Goal: Contribute content: Contribute content

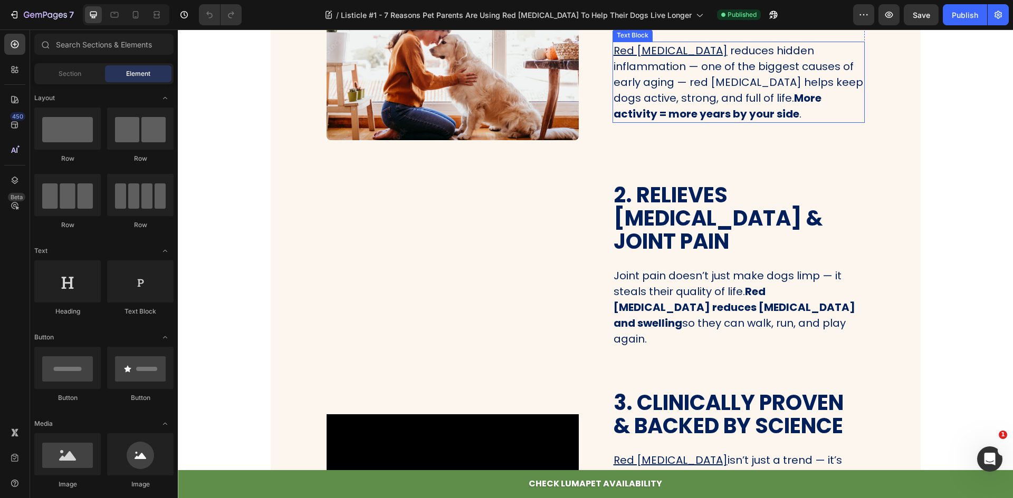
scroll to position [475, 0]
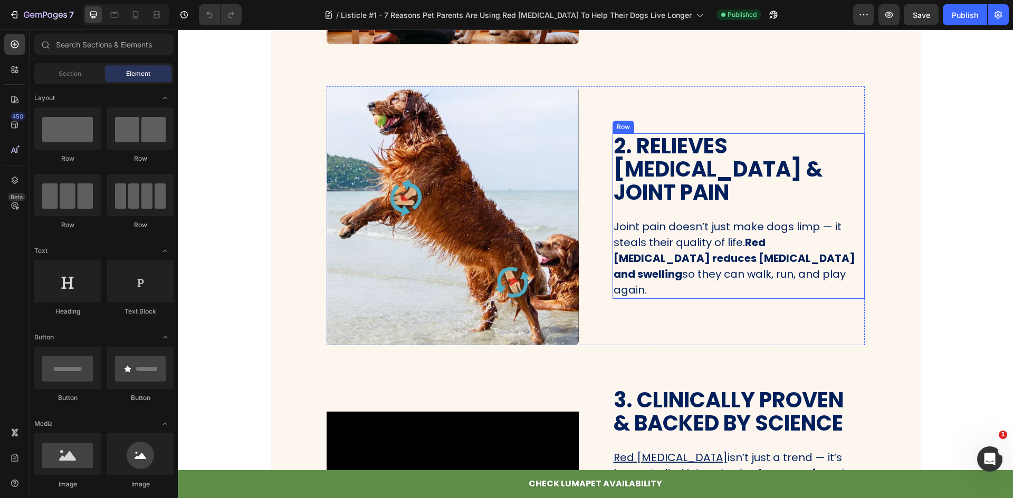
click at [812, 226] on p "Joint pain doesn’t just make dogs limp — it steals their quality of life. Red l…" at bounding box center [738, 258] width 250 height 79
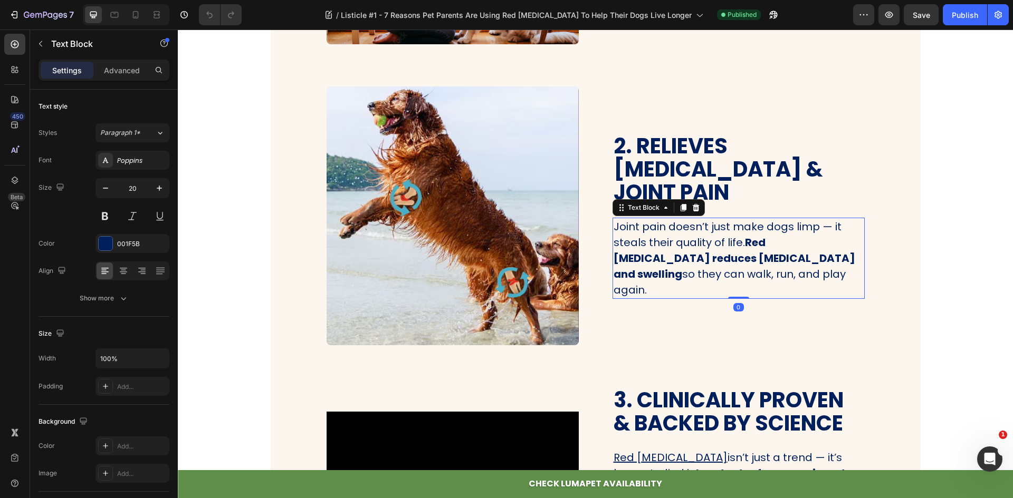
click at [821, 222] on p "Joint pain doesn’t just make dogs limp — it steals their quality of life. Red l…" at bounding box center [738, 258] width 250 height 79
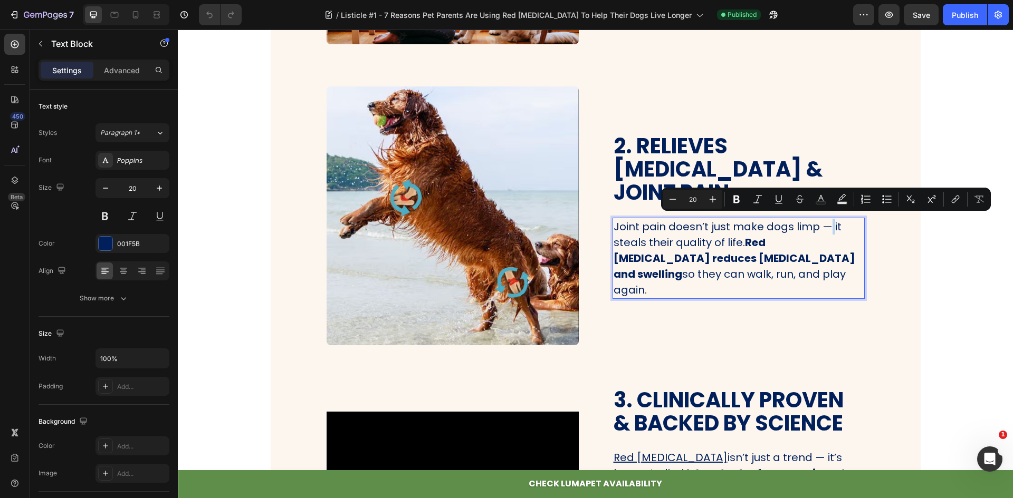
click at [824, 222] on p "Joint pain doesn’t just make dogs limp — it steals their quality of life. Red l…" at bounding box center [738, 258] width 250 height 79
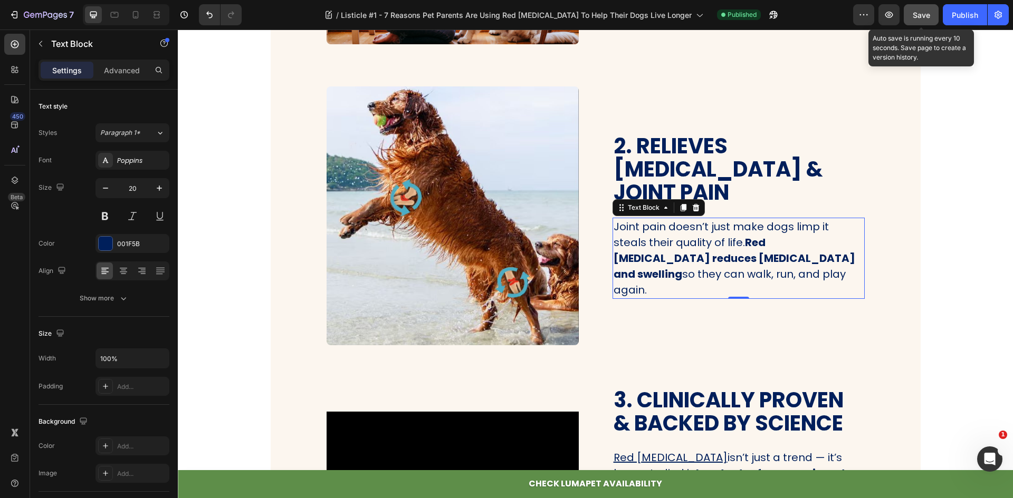
click at [922, 18] on span "Save" at bounding box center [921, 15] width 17 height 9
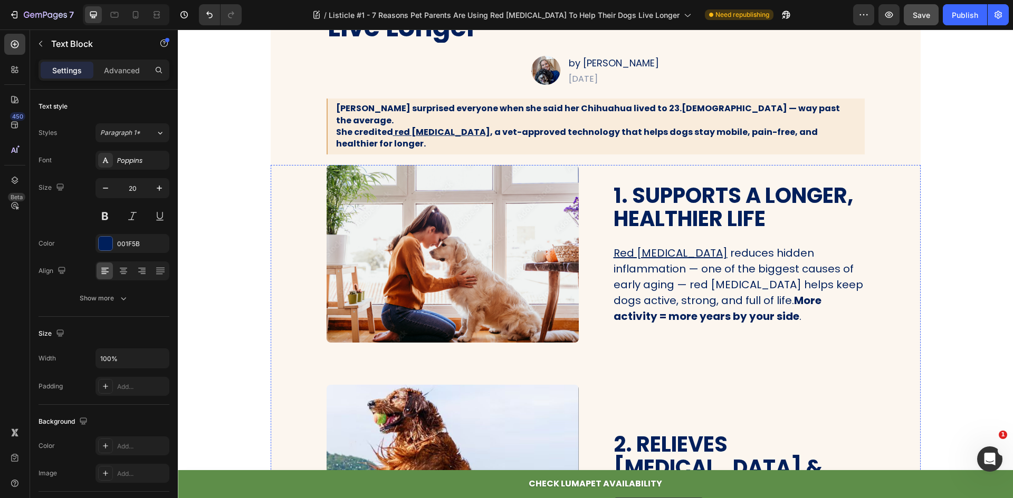
scroll to position [0, 0]
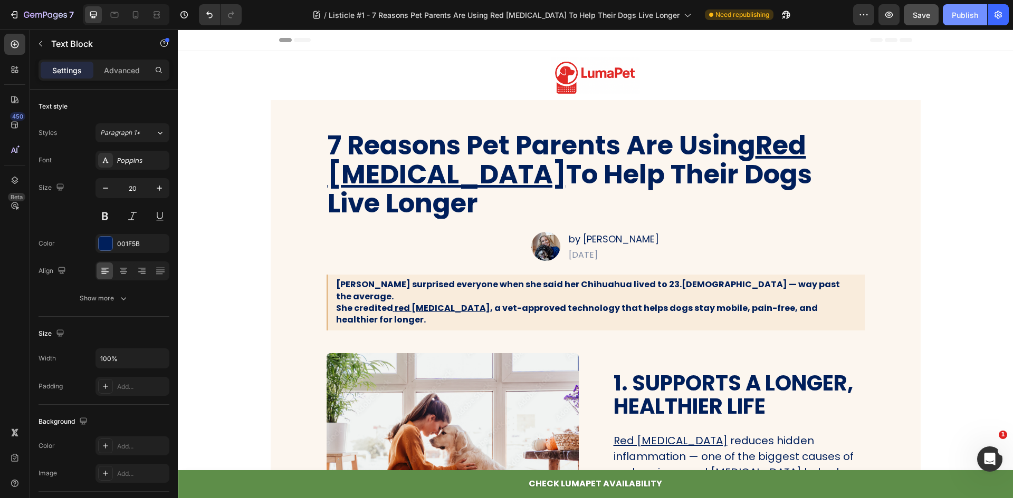
click at [956, 16] on div "Publish" at bounding box center [965, 14] width 26 height 11
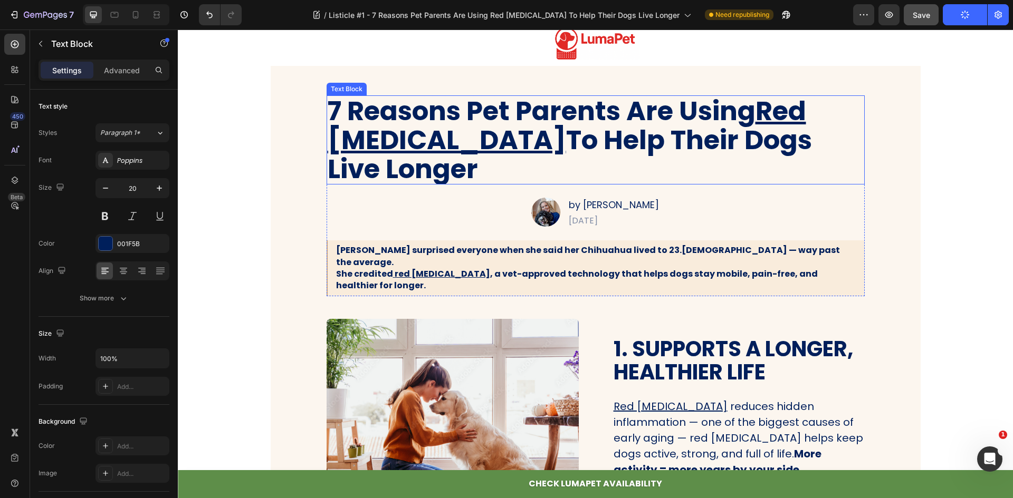
scroll to position [53, 0]
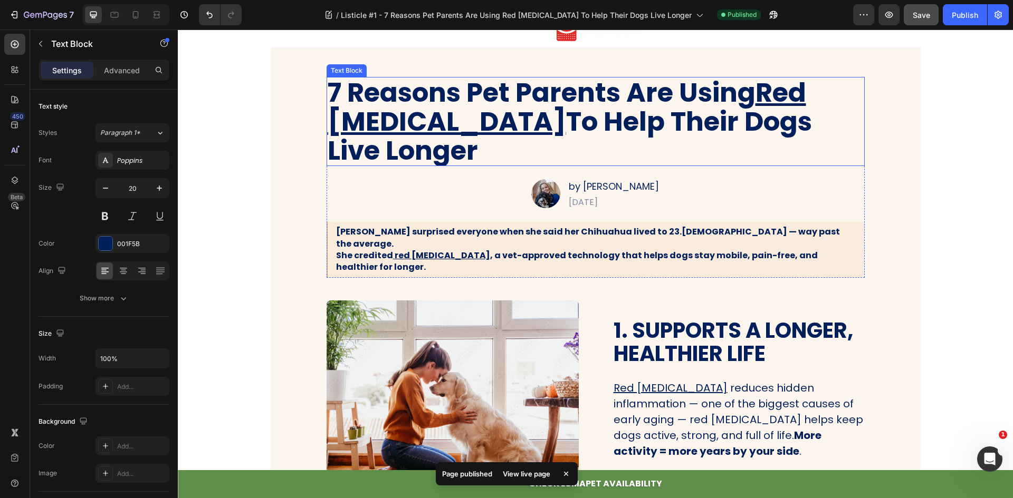
click at [570, 96] on p "7 Reasons Pet Parents Are Using Red Light Therapy To Help Their Dogs Live Longer" at bounding box center [596, 121] width 536 height 87
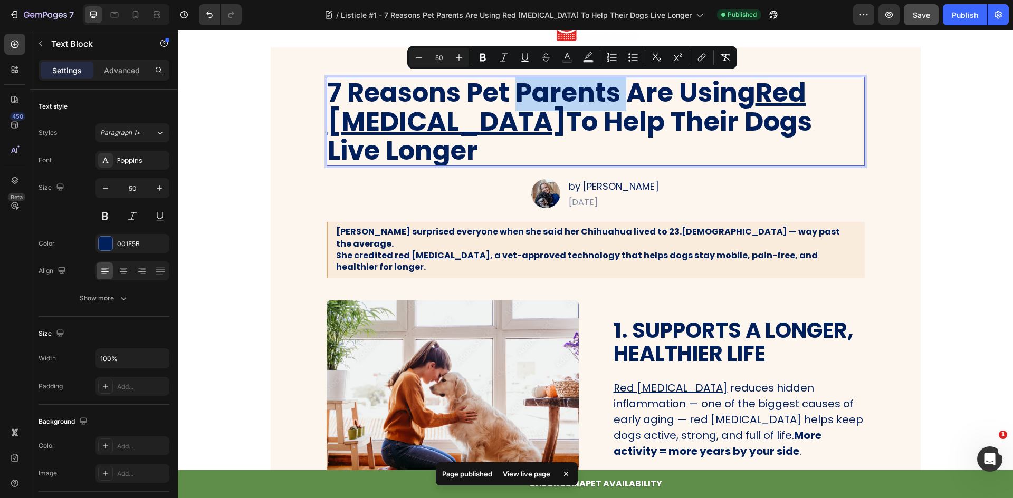
click at [570, 96] on p "7 Reasons Pet Parents Are Using Red Light Therapy To Help Their Dogs Live Longer" at bounding box center [596, 121] width 536 height 87
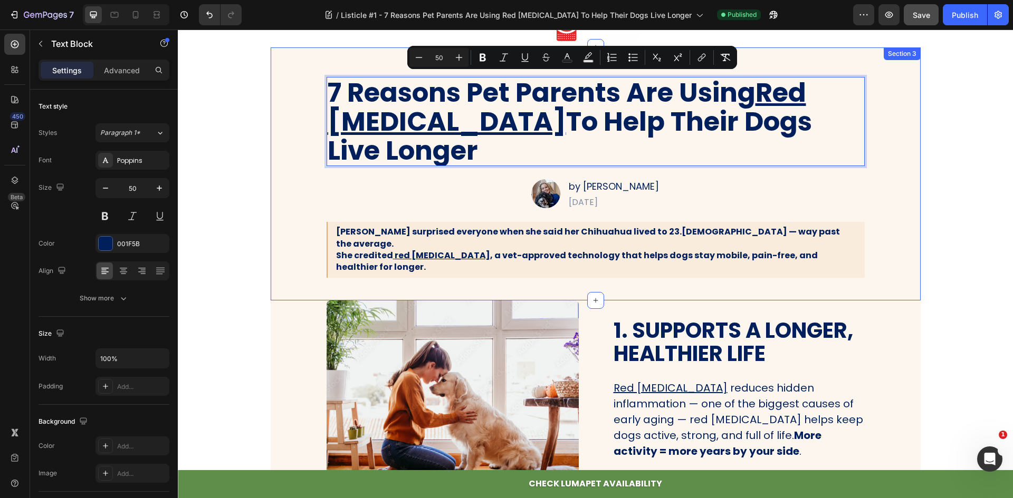
drag, startPoint x: 440, startPoint y: 162, endPoint x: 277, endPoint y: 80, distance: 182.6
click at [281, 80] on div "7 Reasons Pet Parents Are Using Red Light Therapy To Help Their Dogs Live Longe…" at bounding box center [595, 177] width 629 height 201
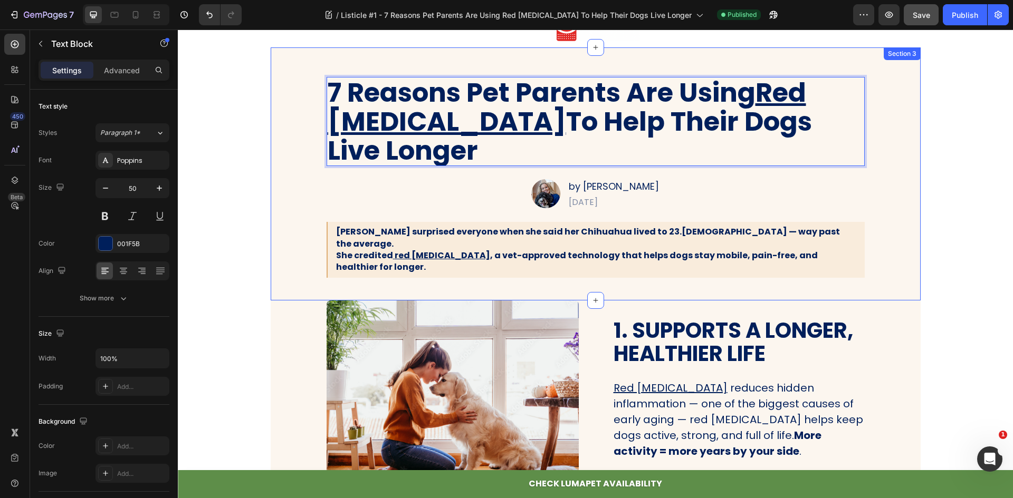
scroll to position [3, 0]
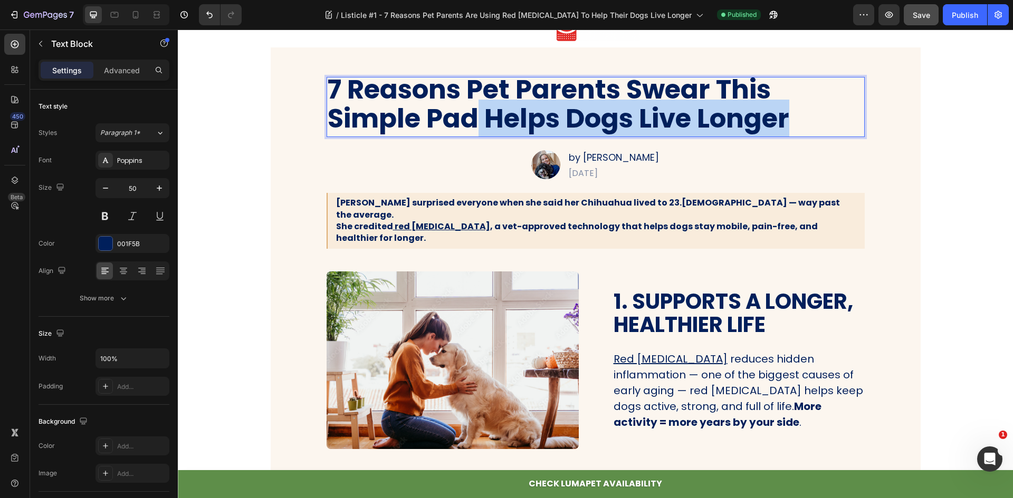
drag, startPoint x: 477, startPoint y: 115, endPoint x: 792, endPoint y: 106, distance: 314.5
click at [792, 106] on p "7 Reasons Pet Parents Swear This Simple Pad Helps Dogs Live Longer" at bounding box center [596, 104] width 536 height 58
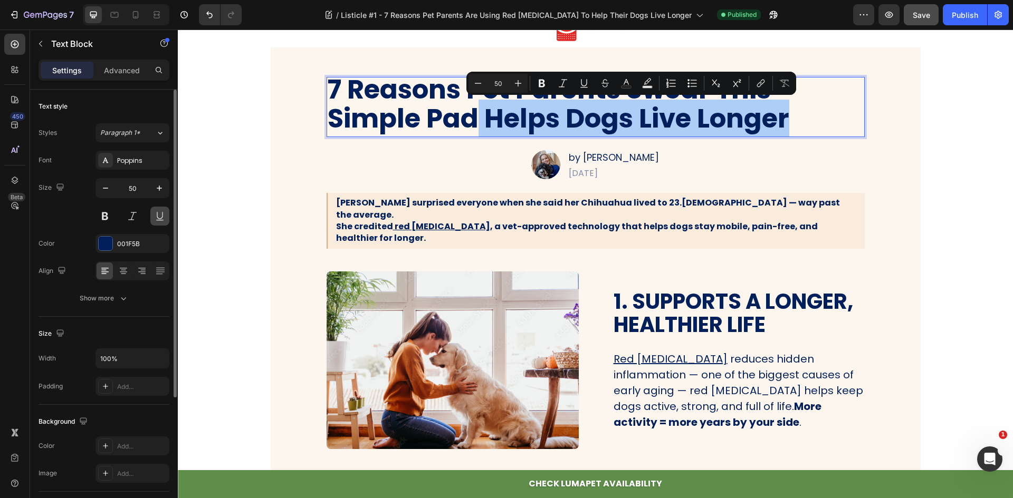
click at [155, 215] on button at bounding box center [159, 216] width 19 height 19
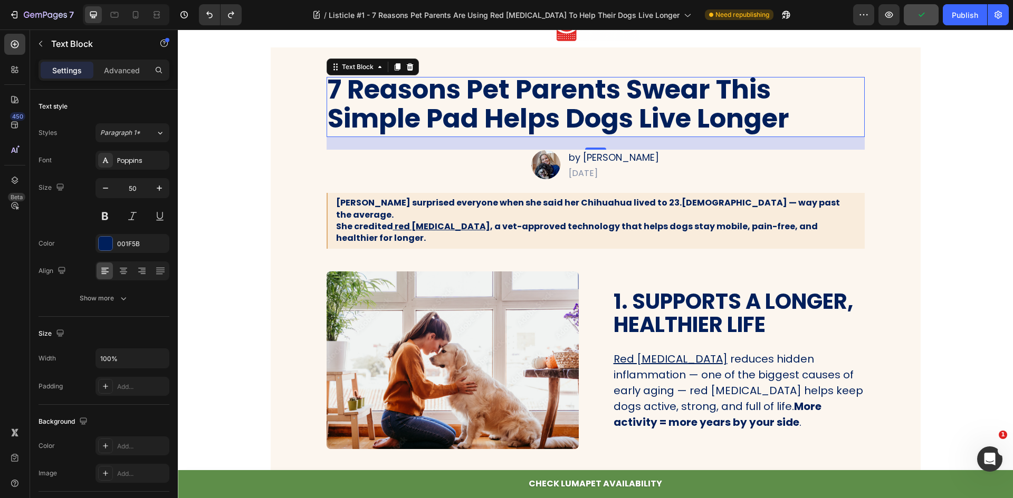
drag, startPoint x: 664, startPoint y: 103, endPoint x: 803, endPoint y: 122, distance: 140.0
click at [747, 113] on p "7 Reasons Pet Parents Swear This Simple Pad Helps Dogs Live Longer" at bounding box center [596, 104] width 536 height 58
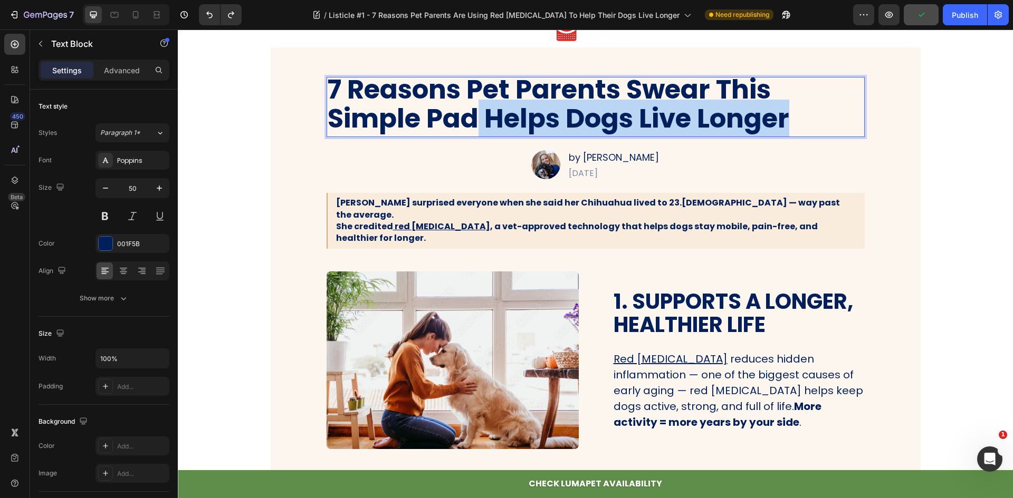
drag, startPoint x: 803, startPoint y: 122, endPoint x: 475, endPoint y: 124, distance: 327.6
click at [475, 124] on p "7 Reasons Pet Parents Swear This Simple Pad Helps Dogs Live Longer" at bounding box center [596, 104] width 536 height 58
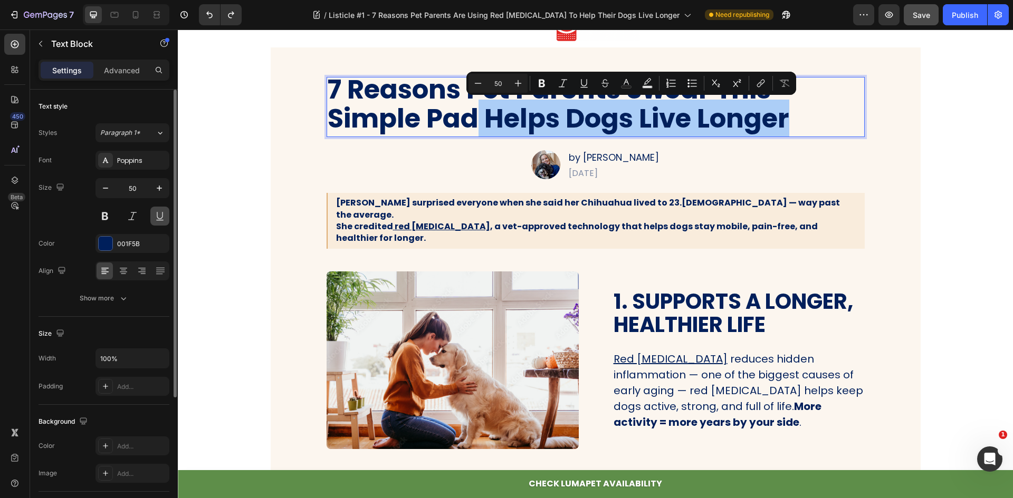
click at [162, 220] on button at bounding box center [159, 216] width 19 height 19
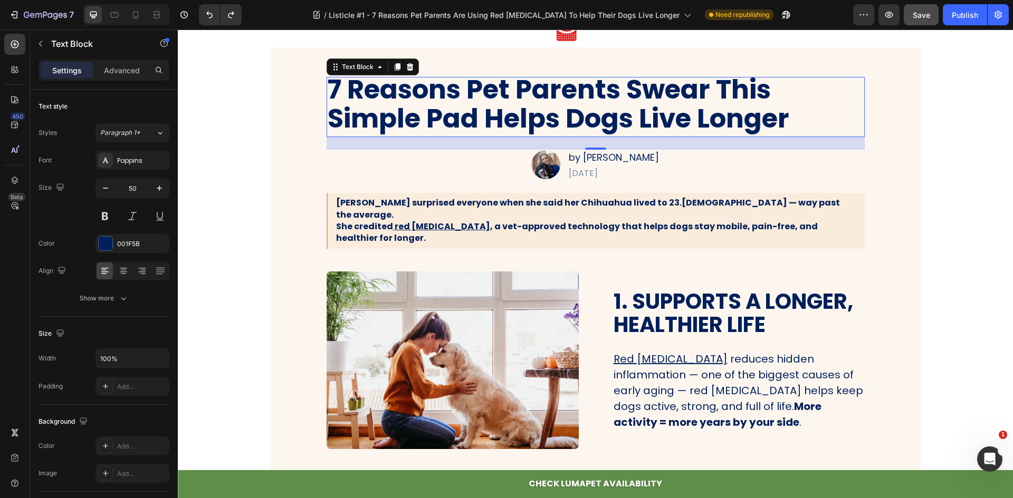
click at [767, 109] on p "7 Reasons Pet Parents Swear This Simple Pad Helps Dogs Live Longer" at bounding box center [596, 104] width 536 height 58
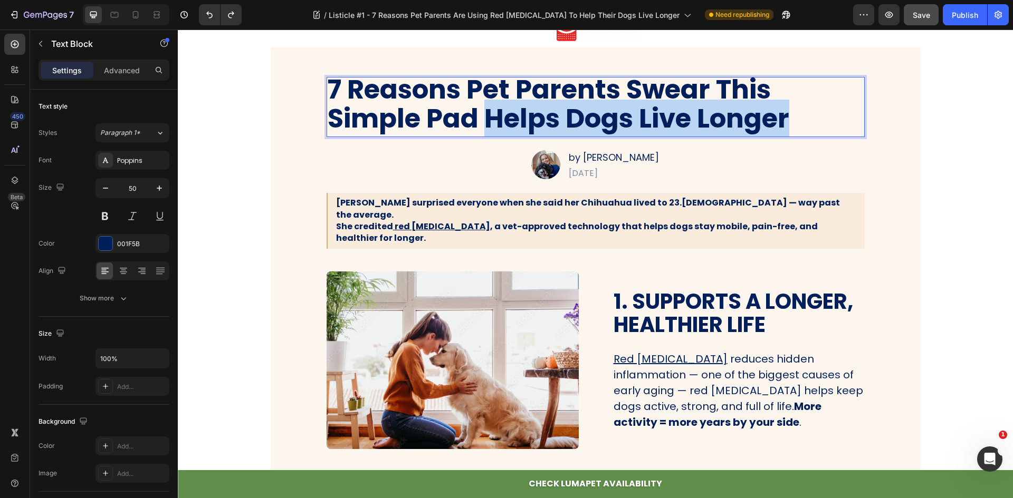
drag, startPoint x: 798, startPoint y: 118, endPoint x: 483, endPoint y: 130, distance: 315.1
click at [483, 130] on p "7 Reasons Pet Parents Swear This Simple Pad Helps Dogs Live Longer" at bounding box center [596, 104] width 536 height 58
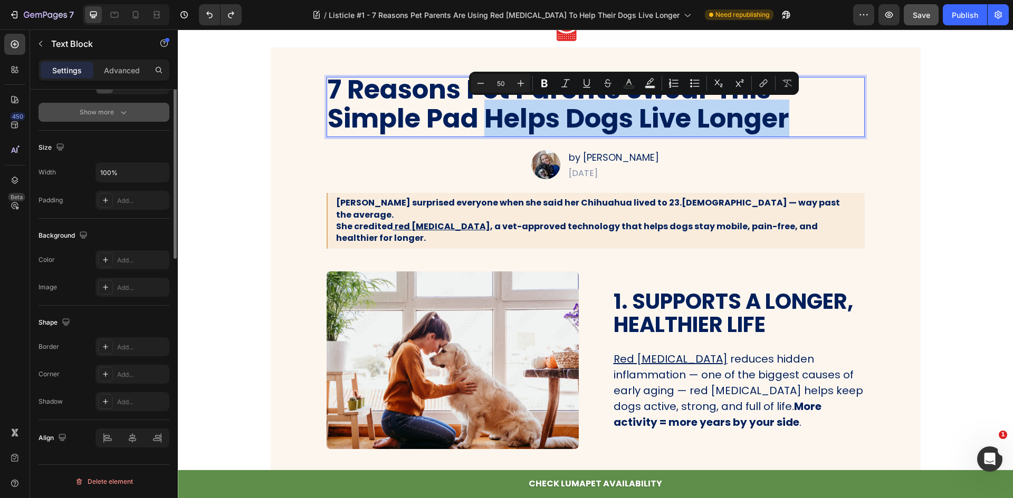
scroll to position [0, 0]
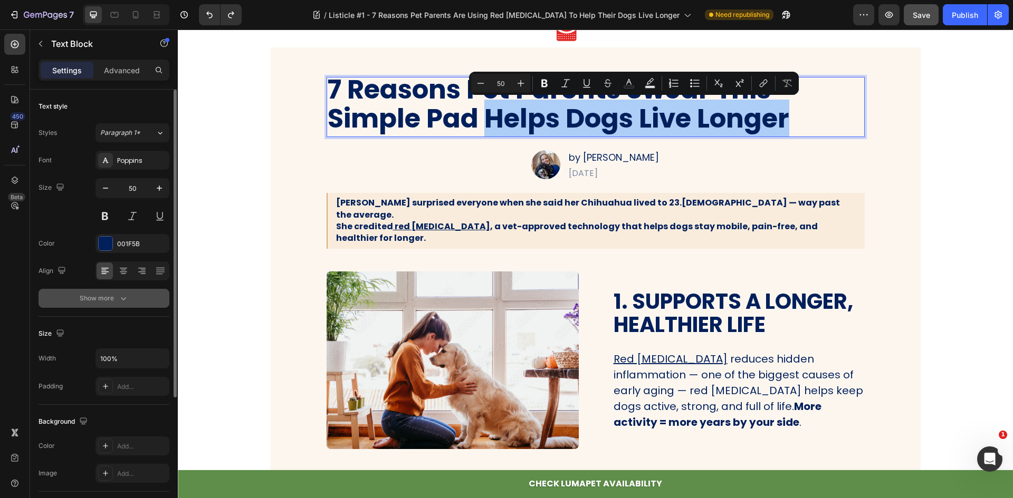
click at [119, 301] on icon "button" at bounding box center [123, 298] width 11 height 11
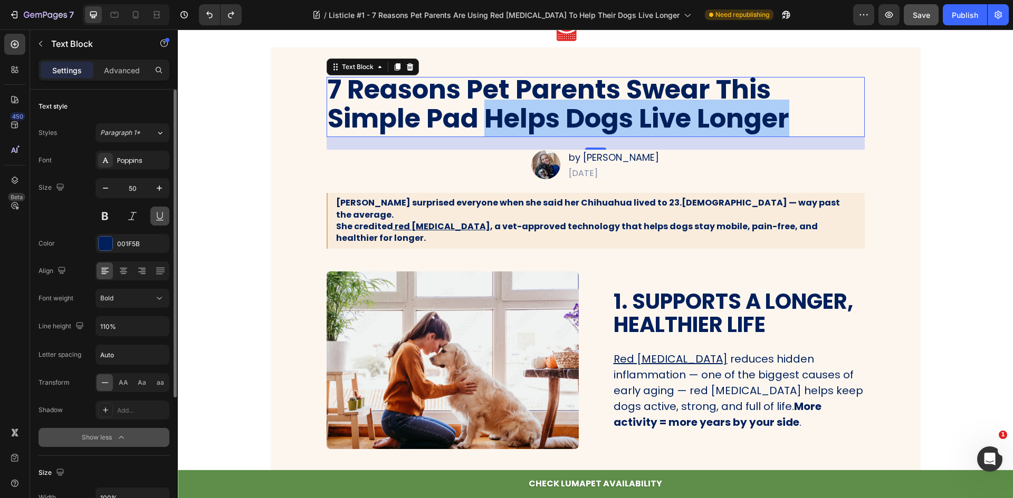
click at [158, 215] on button at bounding box center [159, 216] width 19 height 19
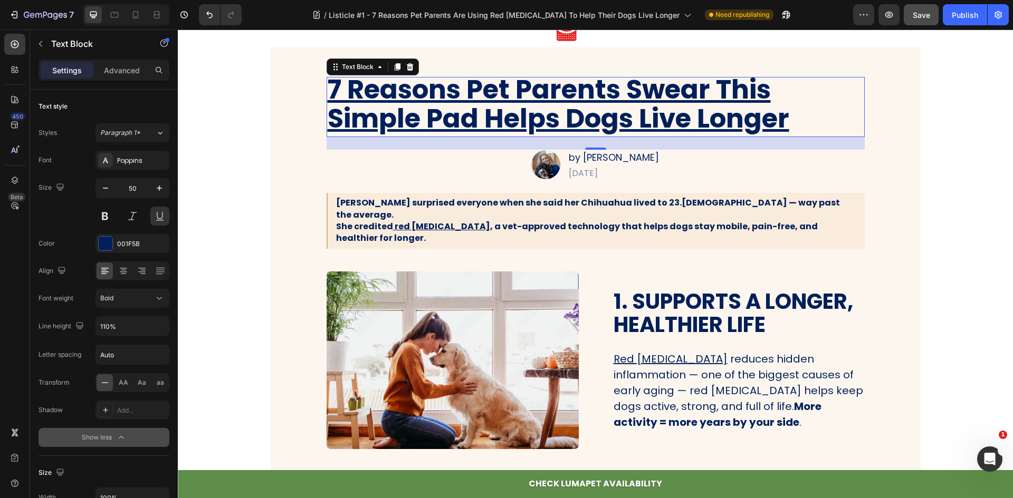
click at [625, 102] on p "7 Reasons Pet Parents Swear This Simple Pad Helps Dogs Live Longer" at bounding box center [596, 104] width 536 height 58
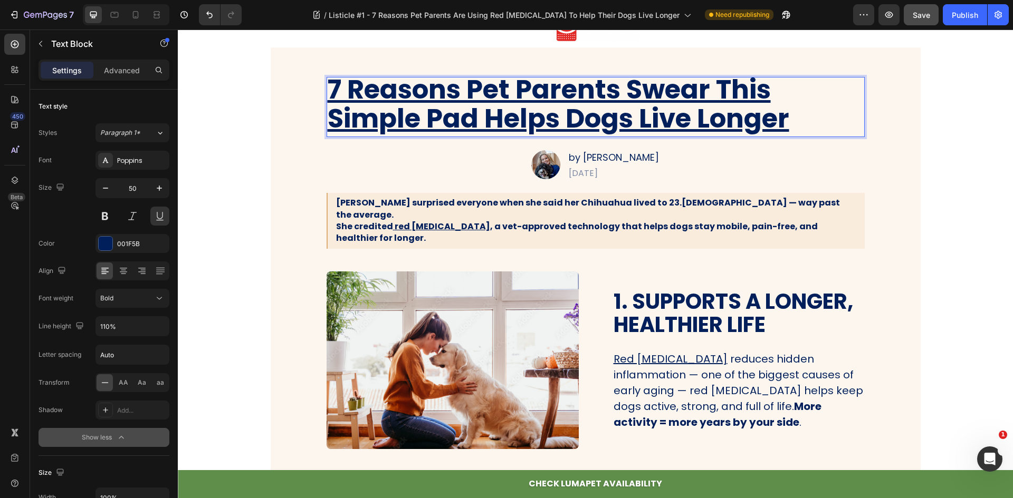
click at [618, 104] on p "7 Reasons Pet Parents Swear This Simple Pad Helps Dogs Live Longer" at bounding box center [596, 104] width 536 height 58
click at [613, 118] on p "7 Reasons Pet Parents Swear This Simple Pad Helps Dogs Live Longer" at bounding box center [596, 104] width 536 height 58
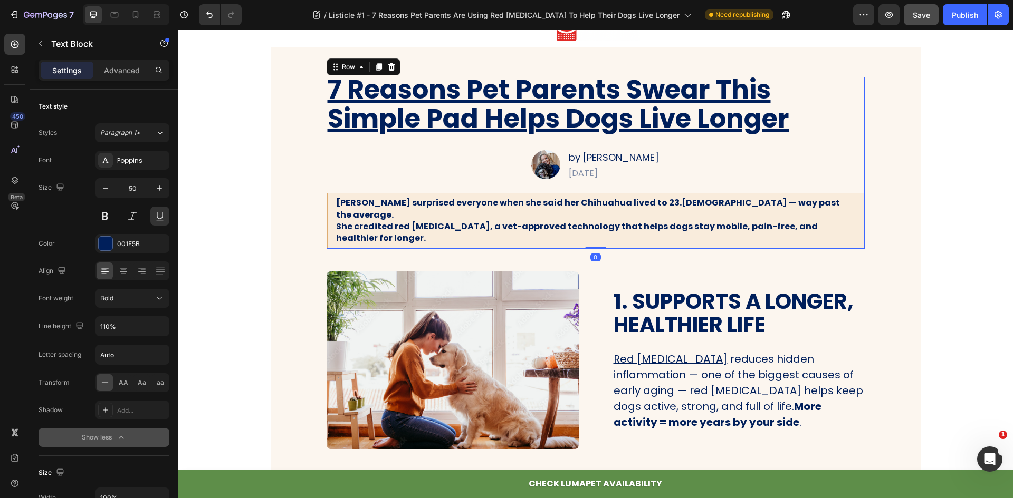
click at [703, 157] on div "7 Reasons Pet Parents Swear This Simple Pad Helps Dogs Live Longer Text Block I…" at bounding box center [596, 163] width 538 height 172
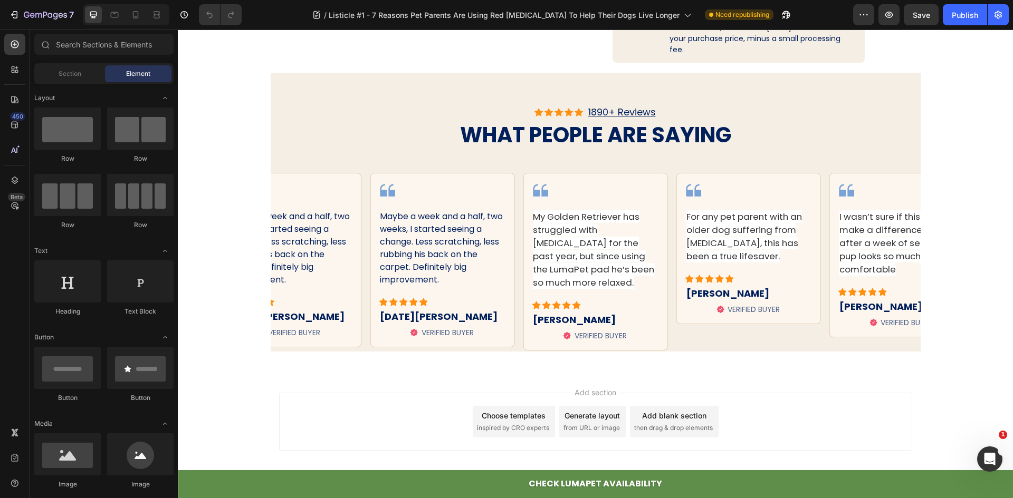
scroll to position [2427, 0]
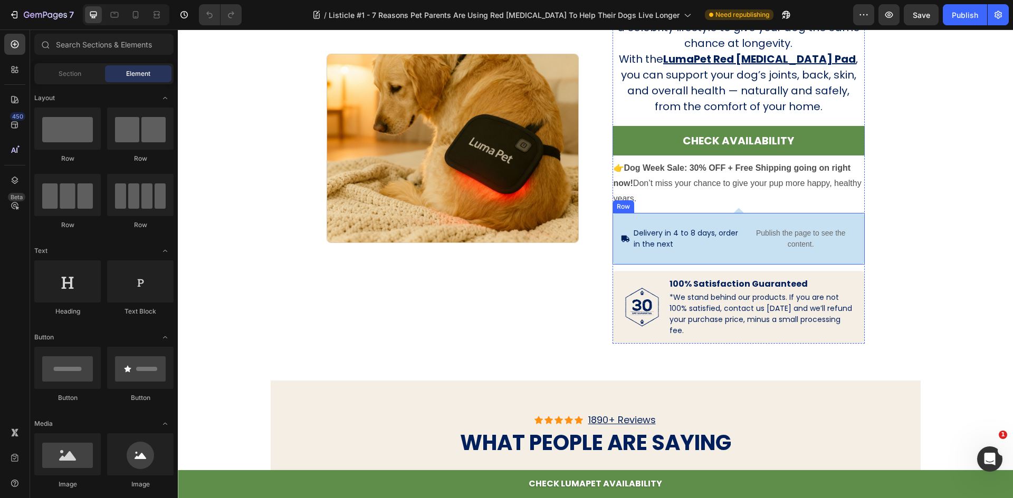
click at [695, 229] on p "Delivery in 4 to 8 days, order in the next" at bounding box center [688, 239] width 109 height 22
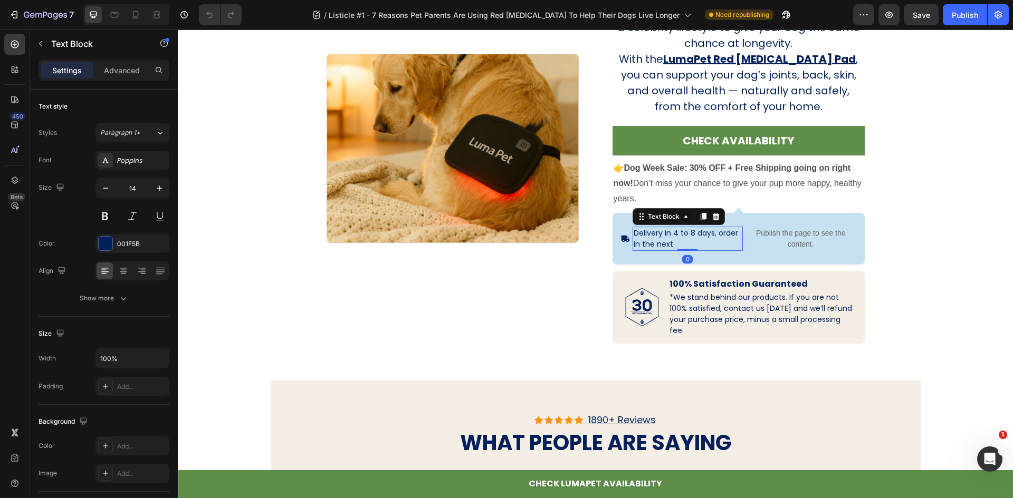
click at [674, 230] on p "Delivery in 4 to 8 days, order in the next" at bounding box center [688, 239] width 109 height 22
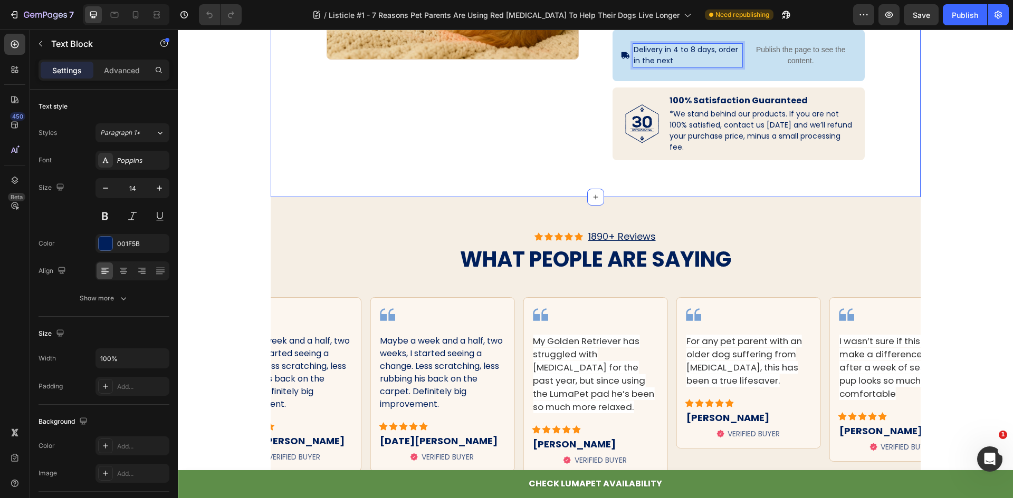
scroll to position [2585, 0]
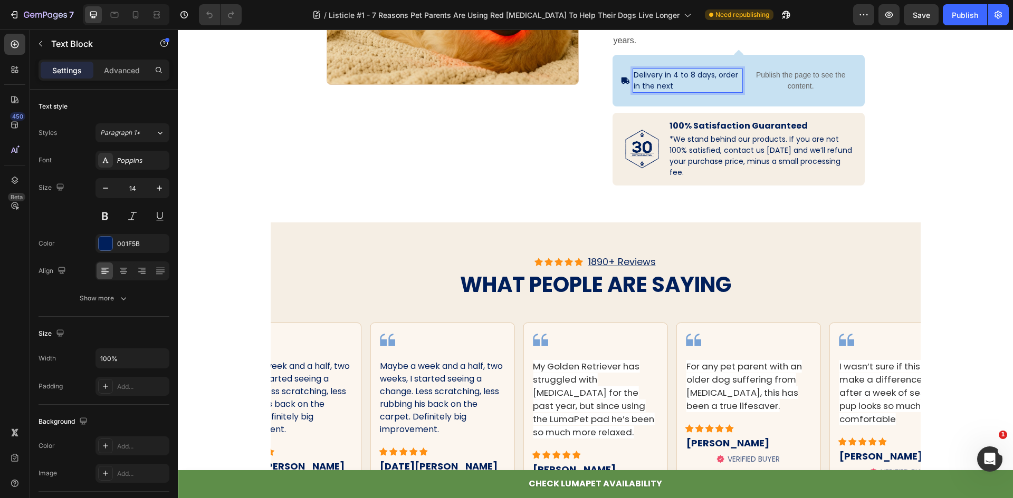
click at [680, 73] on p "Delivery in 4 to 8 days, order in the next" at bounding box center [688, 81] width 109 height 22
click at [686, 73] on p "Delivery in 4 to 8 days, order in the next" at bounding box center [688, 81] width 109 height 22
click at [676, 73] on p "Delivery in 8 days, order in the next" at bounding box center [688, 81] width 109 height 22
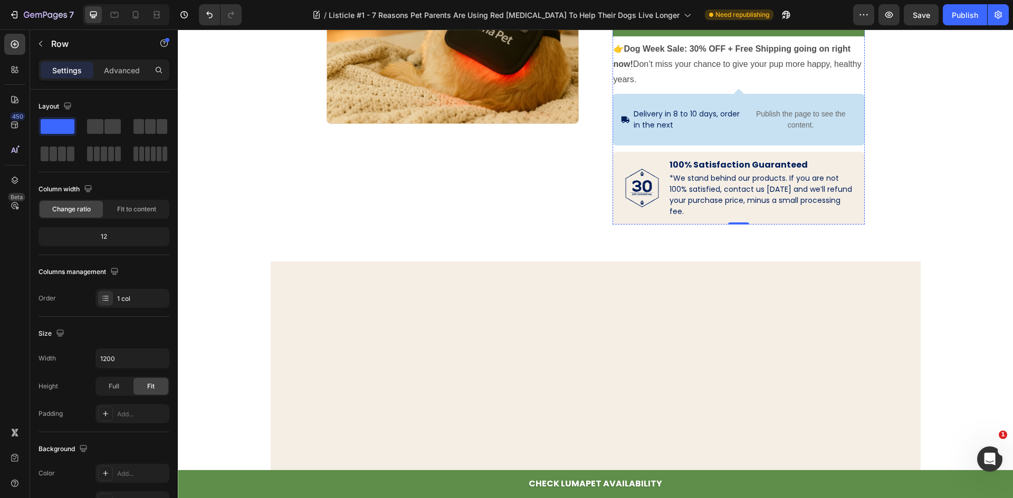
scroll to position [2085, 0]
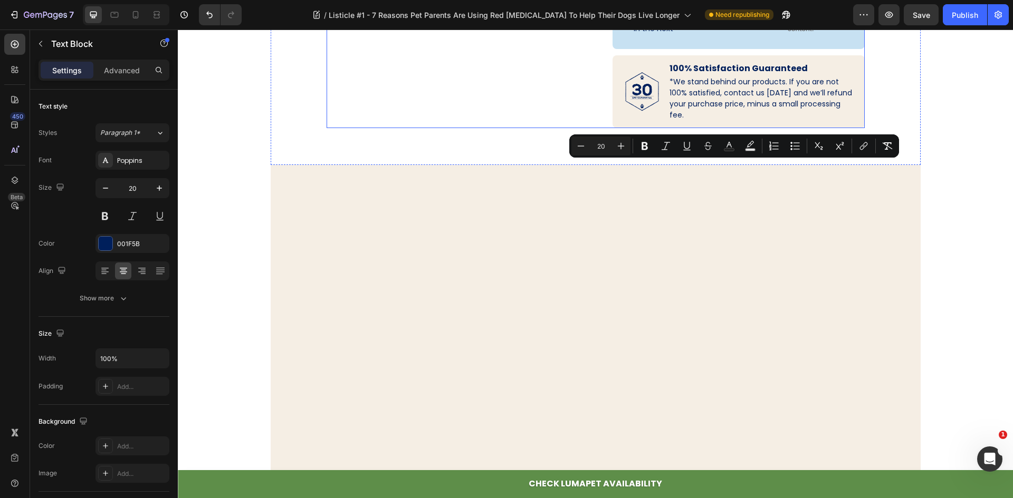
drag, startPoint x: 774, startPoint y: 216, endPoint x: 603, endPoint y: 165, distance: 178.6
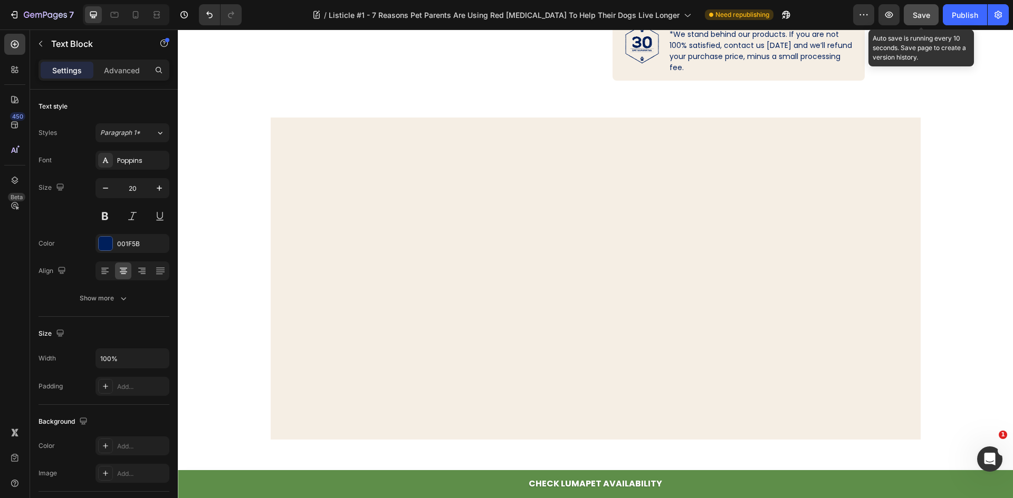
click at [916, 13] on span "Save" at bounding box center [921, 15] width 17 height 9
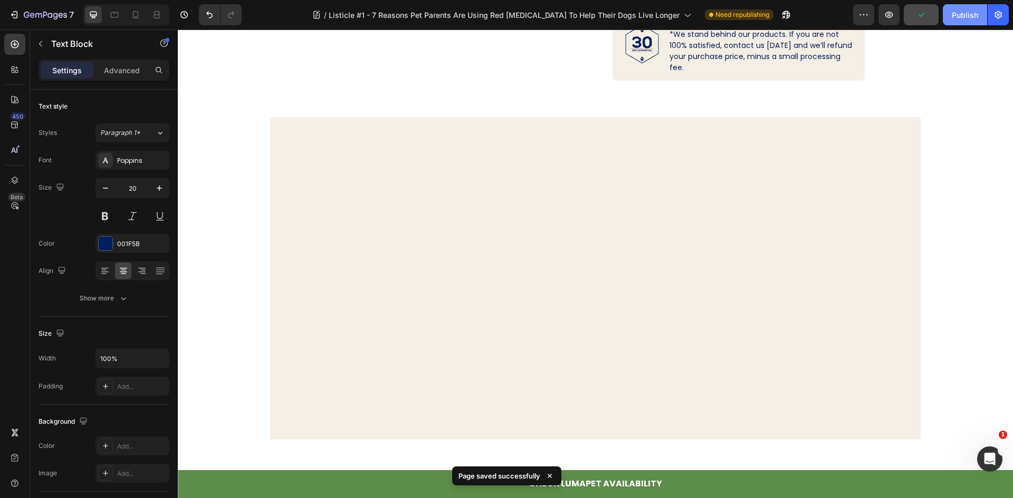
click at [955, 14] on div "Publish" at bounding box center [965, 14] width 26 height 11
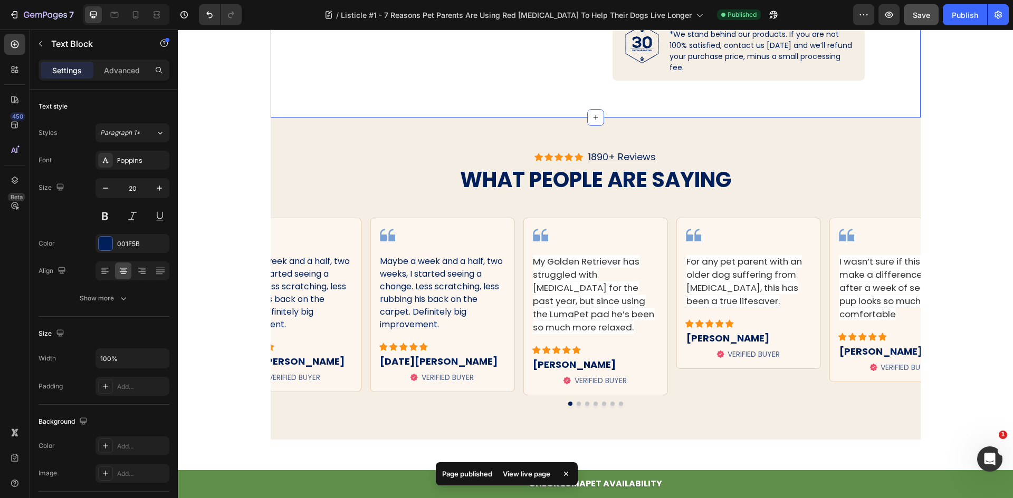
scroll to position [2138, 0]
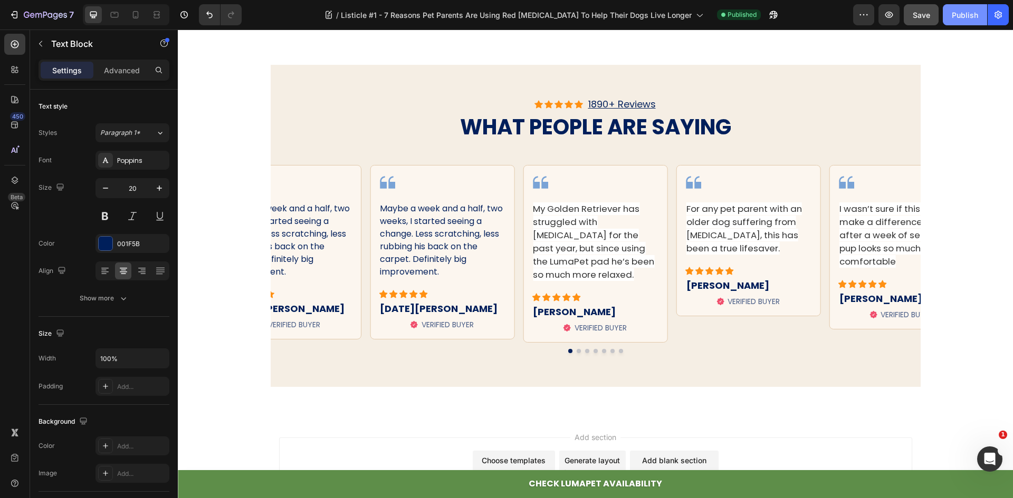
drag, startPoint x: 956, startPoint y: 15, endPoint x: 750, endPoint y: 36, distance: 207.4
click at [956, 15] on div "Publish" at bounding box center [965, 14] width 26 height 11
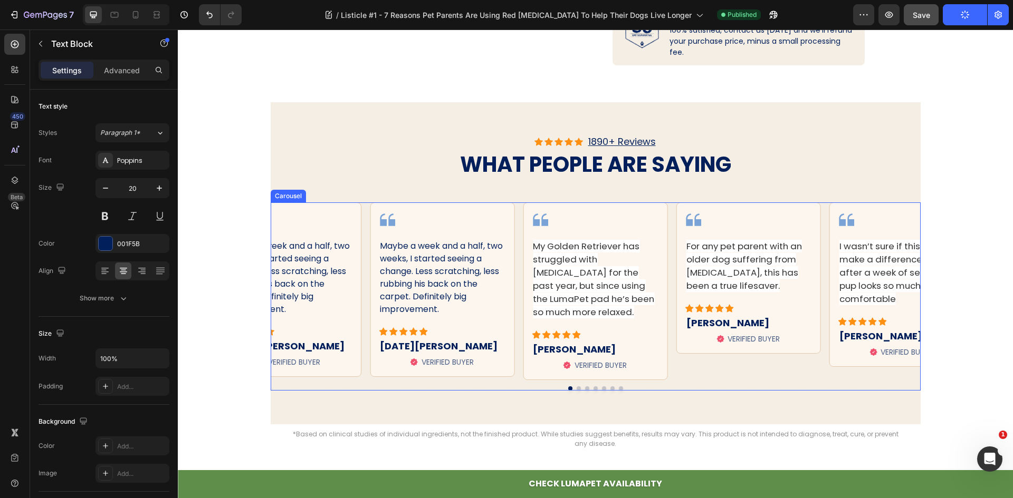
scroll to position [2560, 0]
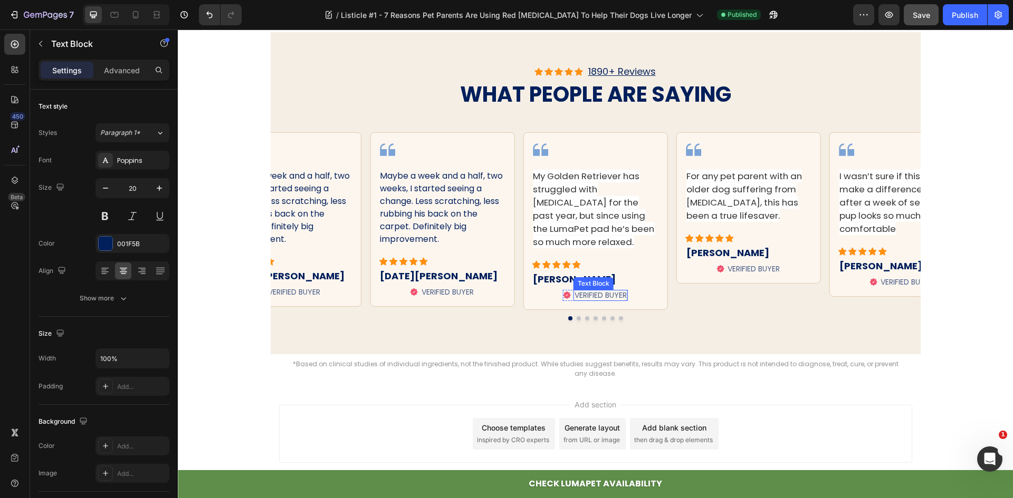
click at [606, 314] on div "Image Maybe a week and a half, two weeks, I started seeing a change. Less scrat…" at bounding box center [596, 226] width 650 height 188
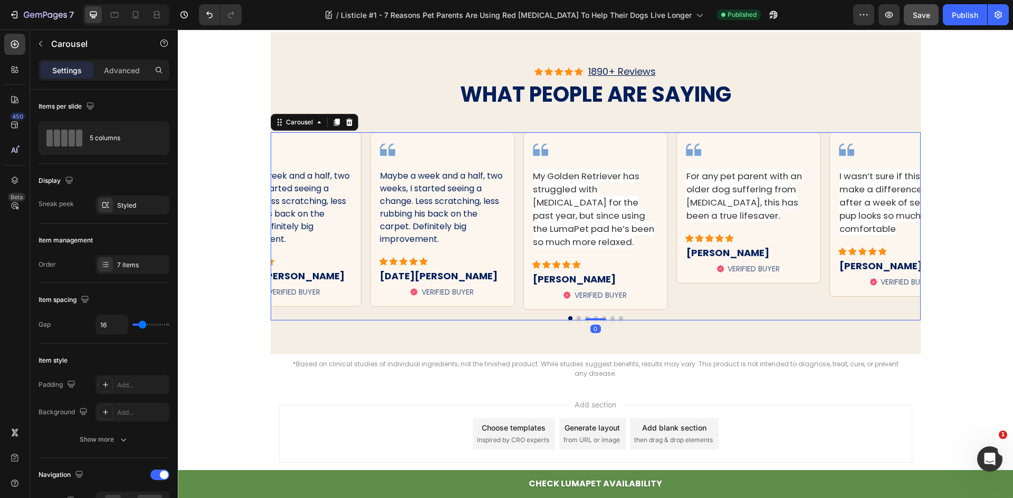
click at [604, 318] on div at bounding box center [596, 319] width 650 height 4
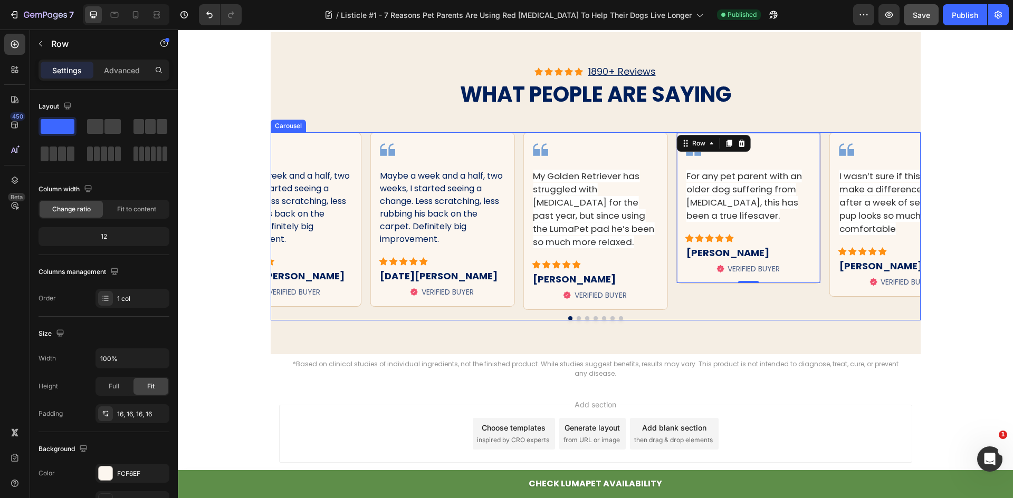
click at [808, 294] on div "Image For any pet parent with an older dog suffering from arthritis, this has b…" at bounding box center [748, 221] width 145 height 178
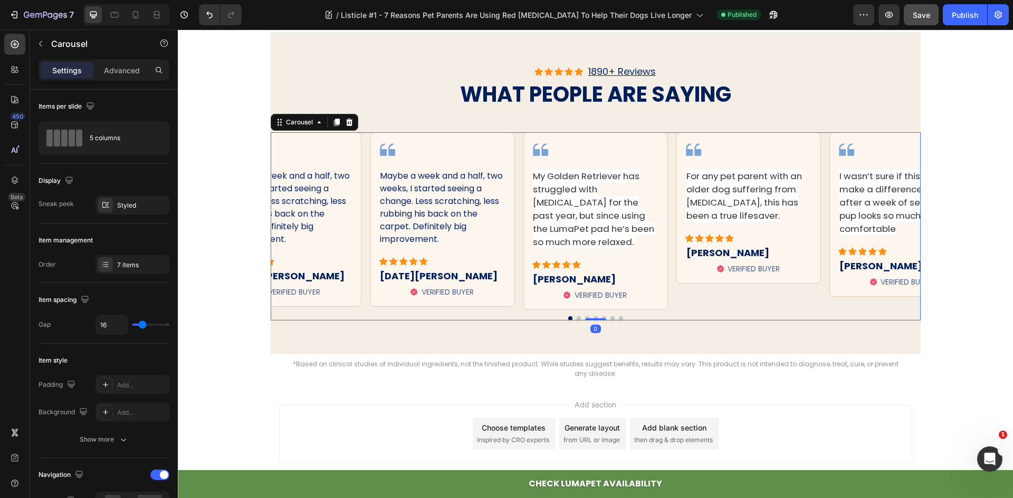
click at [619, 319] on button "Dot" at bounding box center [621, 319] width 4 height 4
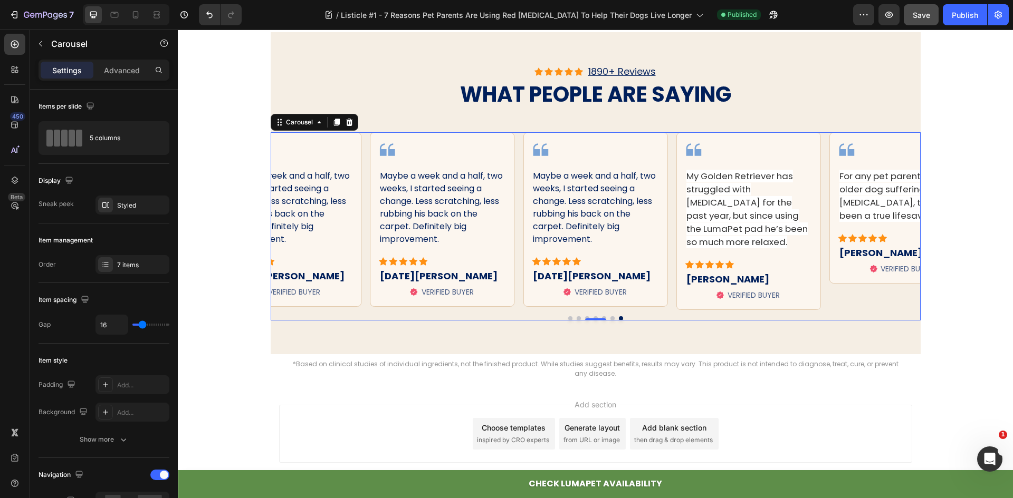
click at [619, 319] on button "Dot" at bounding box center [621, 319] width 4 height 4
click at [606, 315] on div "Image Maybe a week and a half, two weeks, I started seeing a change. Less scrat…" at bounding box center [596, 226] width 650 height 188
click at [610, 317] on button "Dot" at bounding box center [612, 319] width 4 height 4
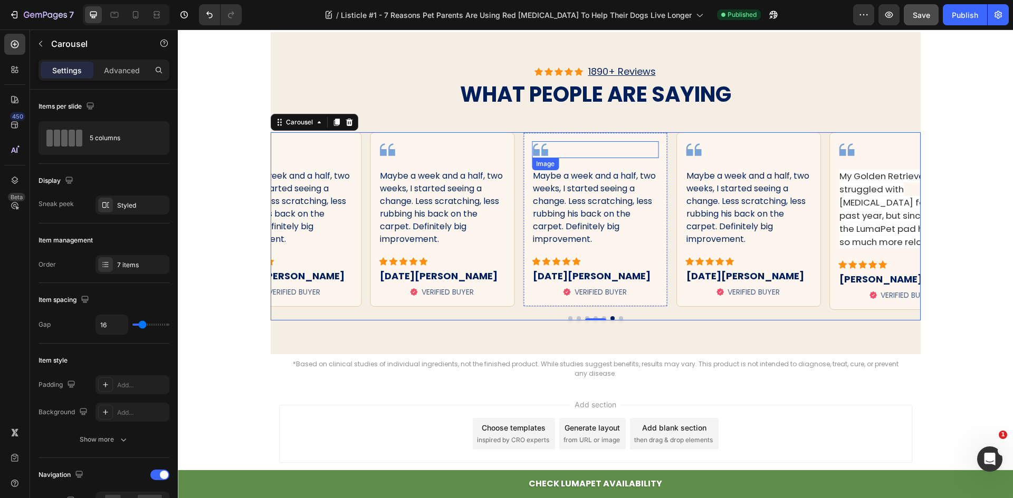
click at [635, 141] on div at bounding box center [595, 149] width 127 height 17
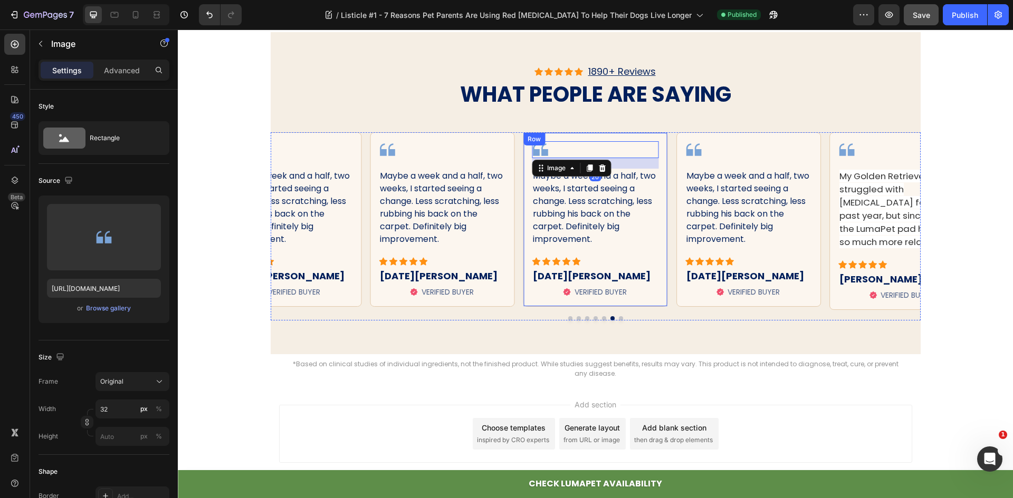
click at [632, 130] on div "Icon Icon Icon Icon Icon Icon List 1890+ Reviews Text Block Row what people are…" at bounding box center [596, 193] width 650 height 255
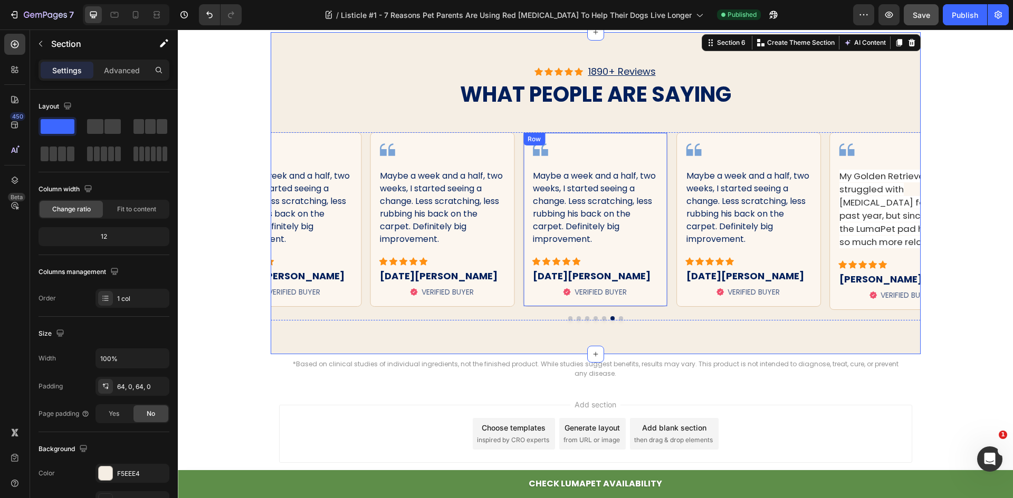
click at [631, 136] on div "Image Maybe a week and a half, two weeks, I started seeing a change. Less scrat…" at bounding box center [595, 219] width 145 height 175
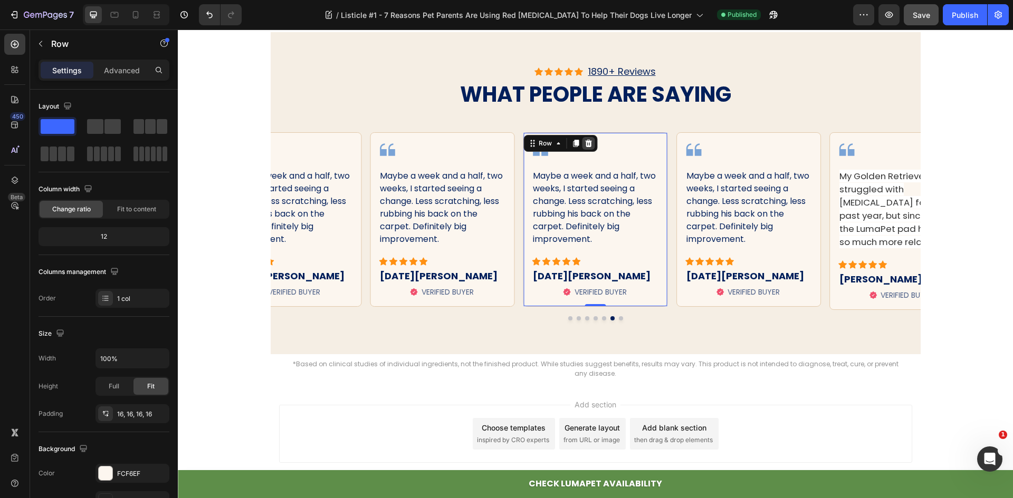
click at [585, 144] on icon at bounding box center [588, 143] width 7 height 7
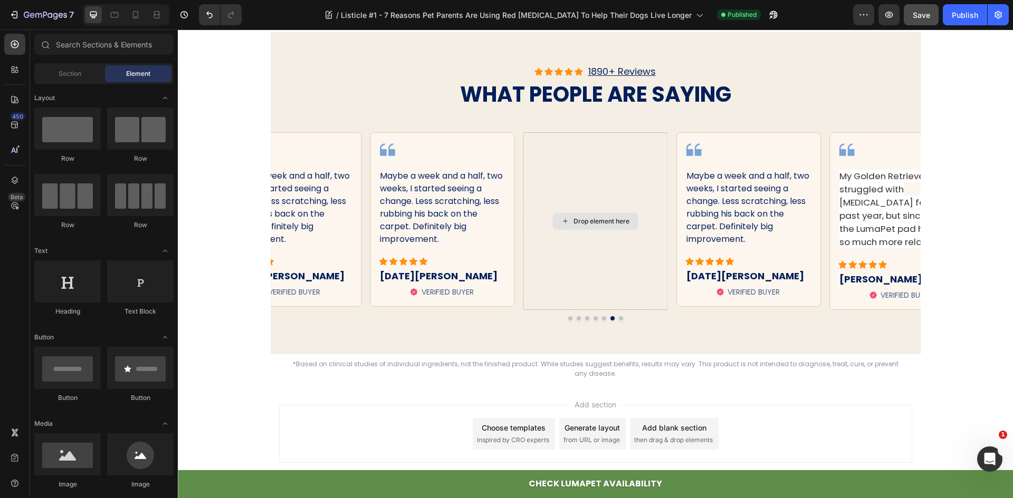
click at [584, 144] on div "Drop element here" at bounding box center [595, 221] width 145 height 178
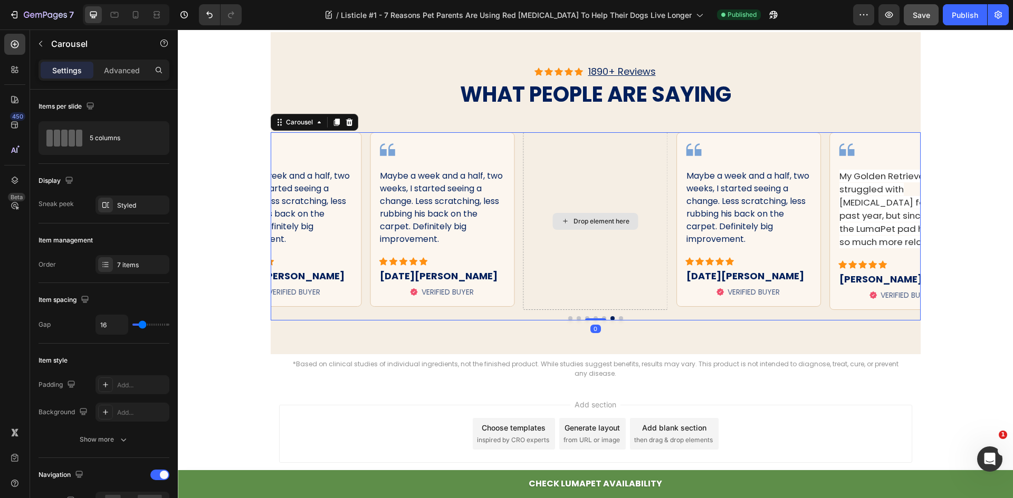
click at [586, 162] on div "Drop element here" at bounding box center [595, 221] width 145 height 178
click at [590, 270] on div "Drop element here" at bounding box center [595, 221] width 145 height 178
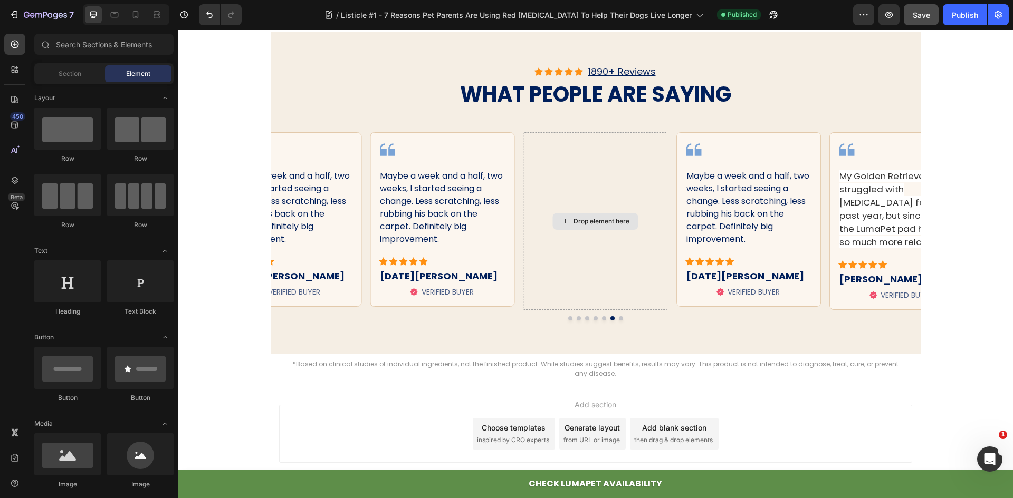
click at [584, 217] on div "Drop element here" at bounding box center [601, 221] width 56 height 8
click at [586, 192] on div "Drop element here" at bounding box center [595, 221] width 145 height 178
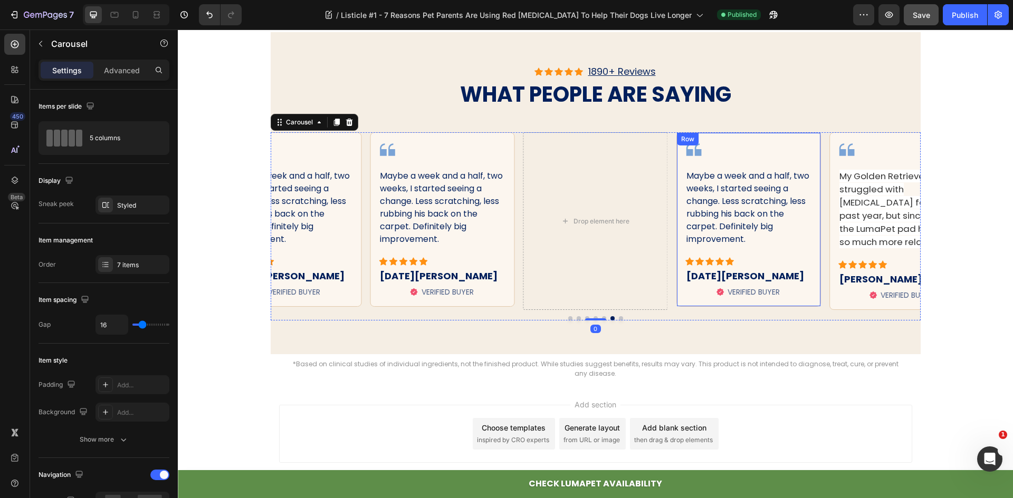
click at [636, 139] on div "Drop element here" at bounding box center [595, 221] width 145 height 178
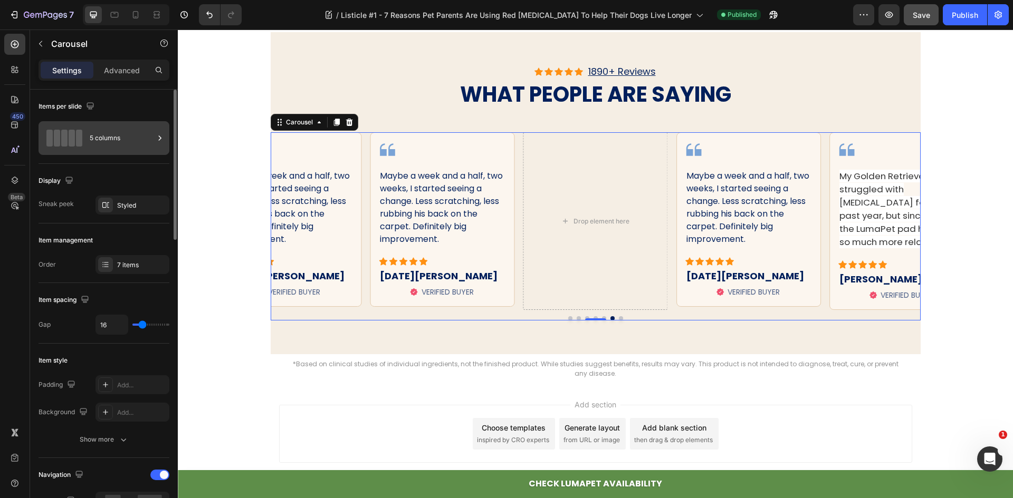
click at [111, 140] on div "5 columns" at bounding box center [122, 138] width 64 height 24
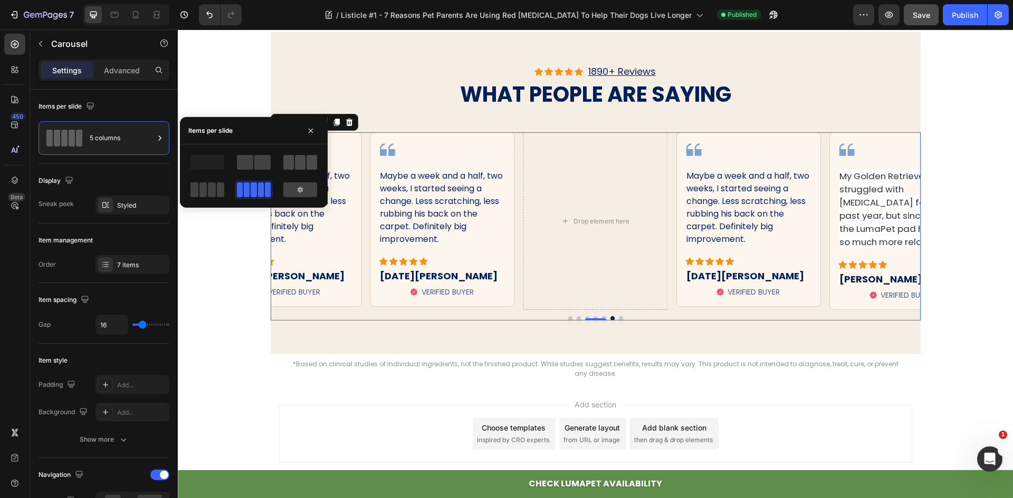
click at [297, 168] on span at bounding box center [300, 162] width 11 height 15
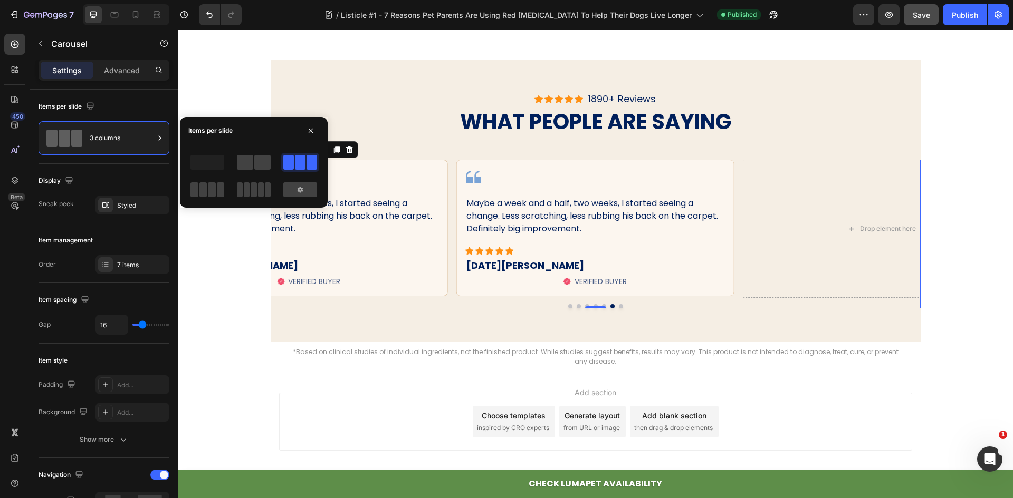
scroll to position [2532, 0]
click at [261, 161] on span at bounding box center [262, 162] width 16 height 15
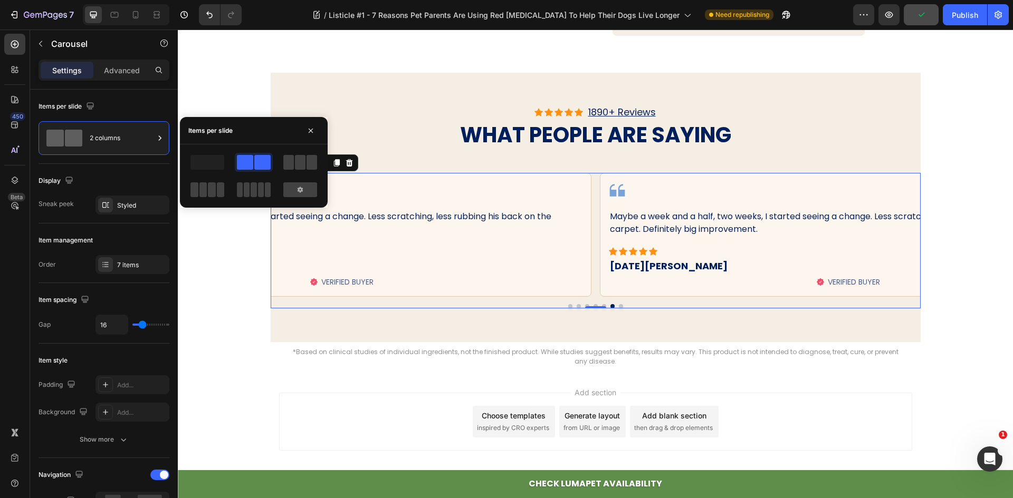
scroll to position [2519, 0]
click at [244, 190] on span at bounding box center [247, 190] width 6 height 15
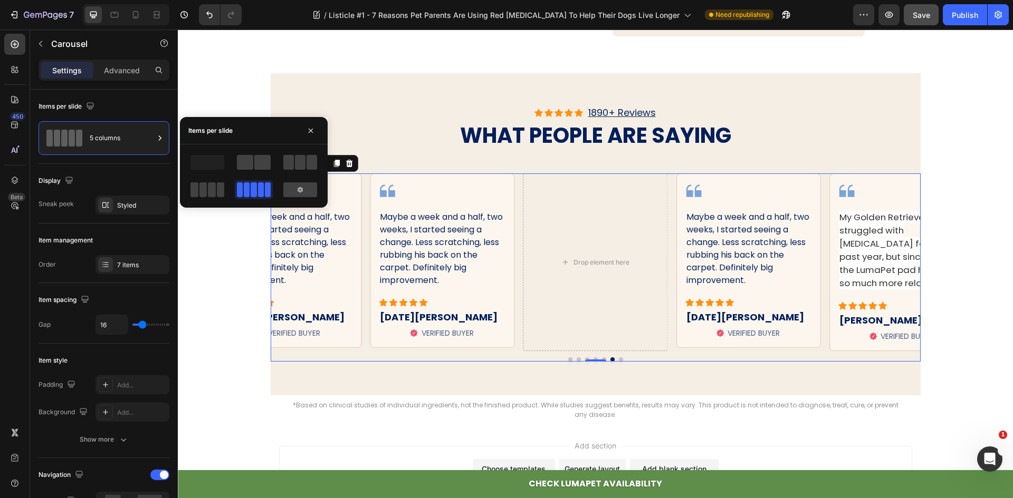
scroll to position [2560, 0]
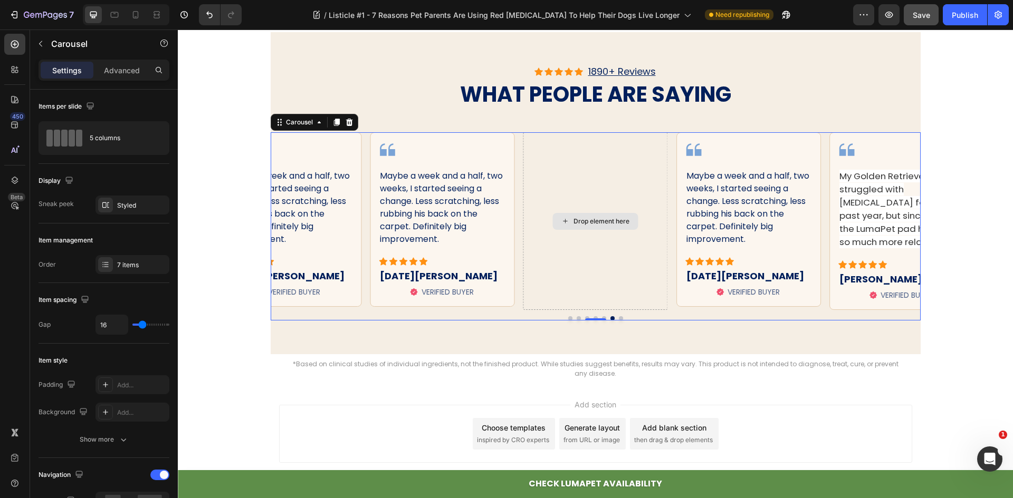
click at [590, 248] on div "Drop element here" at bounding box center [595, 221] width 145 height 178
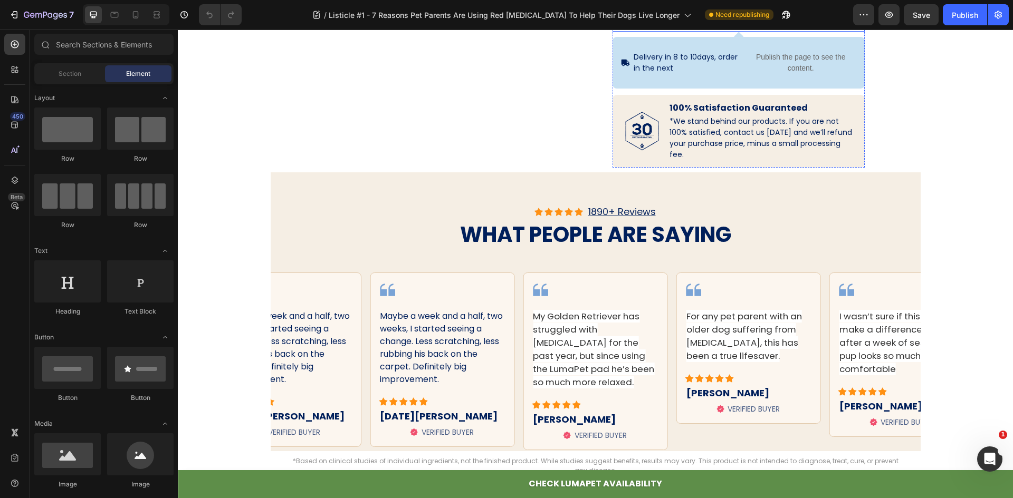
scroll to position [2702, 0]
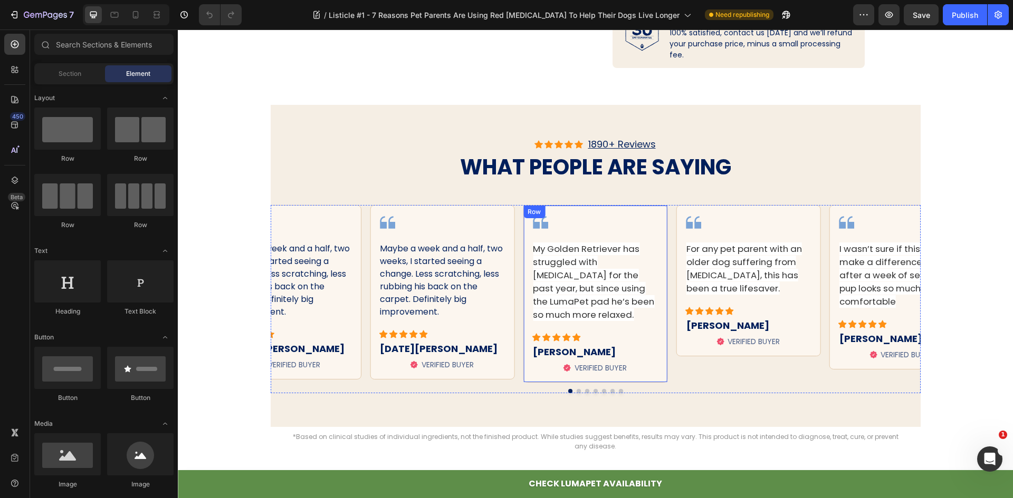
click at [587, 233] on div "Image My Golden Retriever has struggled with stiffness for the past year, but s…" at bounding box center [595, 294] width 127 height 160
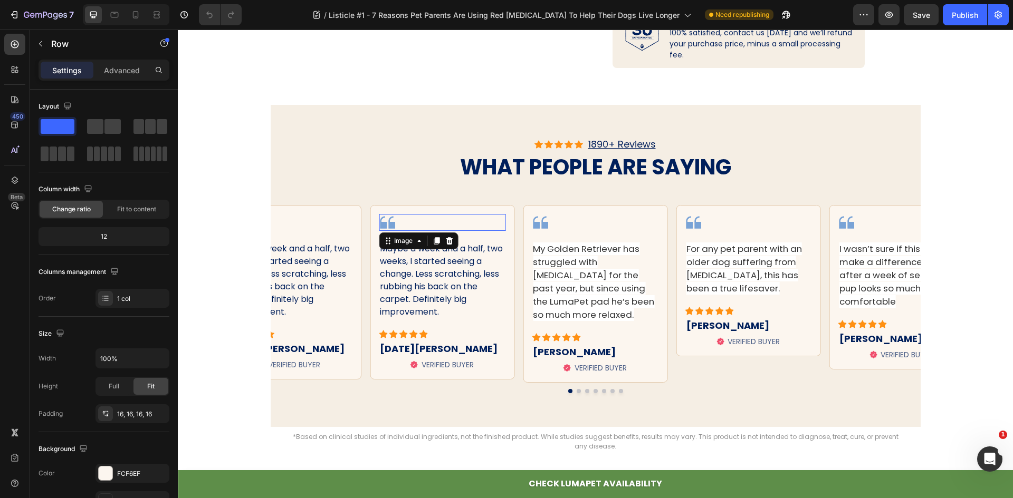
click at [426, 220] on div at bounding box center [442, 222] width 127 height 17
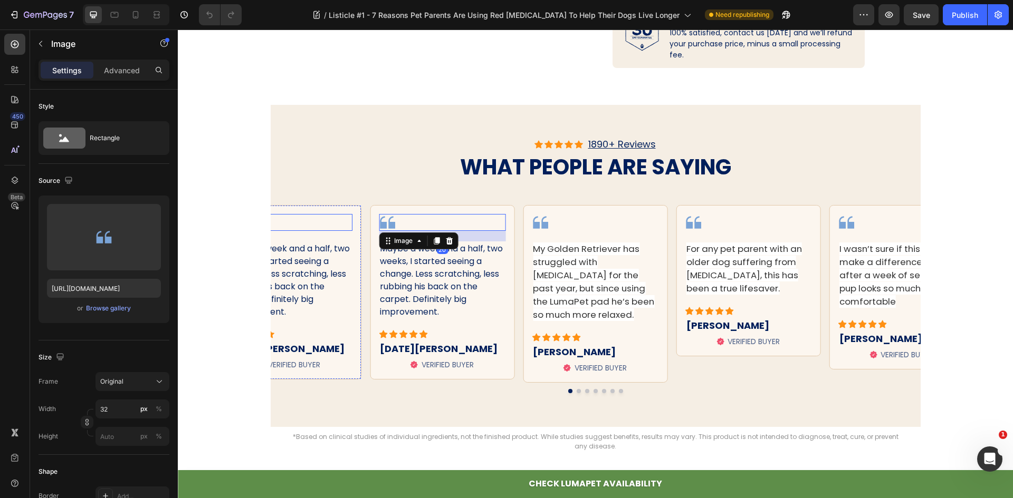
click at [318, 217] on div at bounding box center [289, 222] width 127 height 17
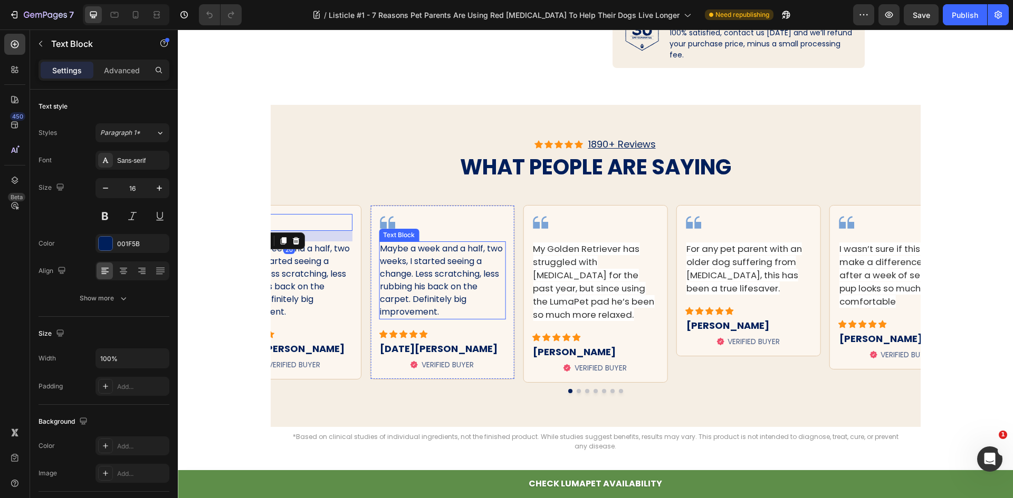
click at [483, 285] on p "Maybe a week and a half, two weeks, I started seeing a change. Less scratching,…" at bounding box center [442, 281] width 124 height 76
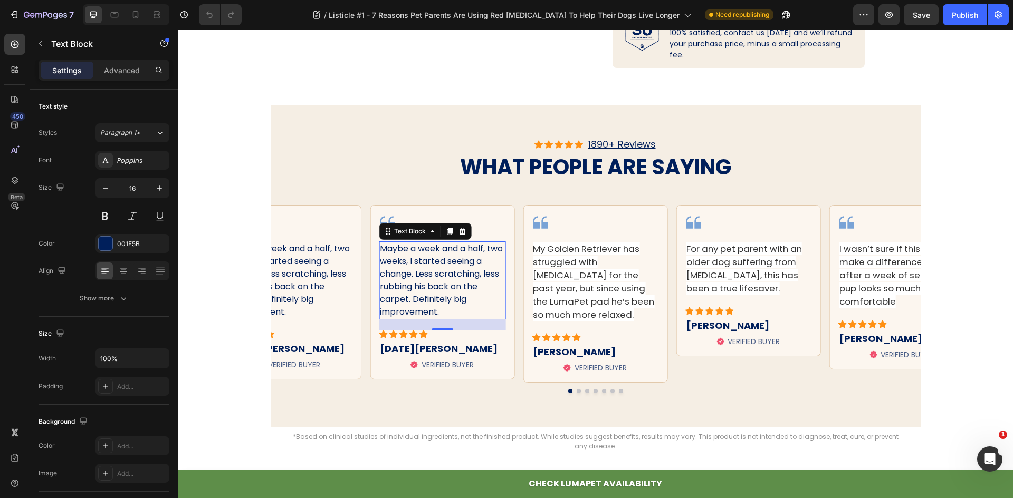
click at [462, 274] on p "Maybe a week and a half, two weeks, I started seeing a change. Less scratching,…" at bounding box center [442, 281] width 124 height 76
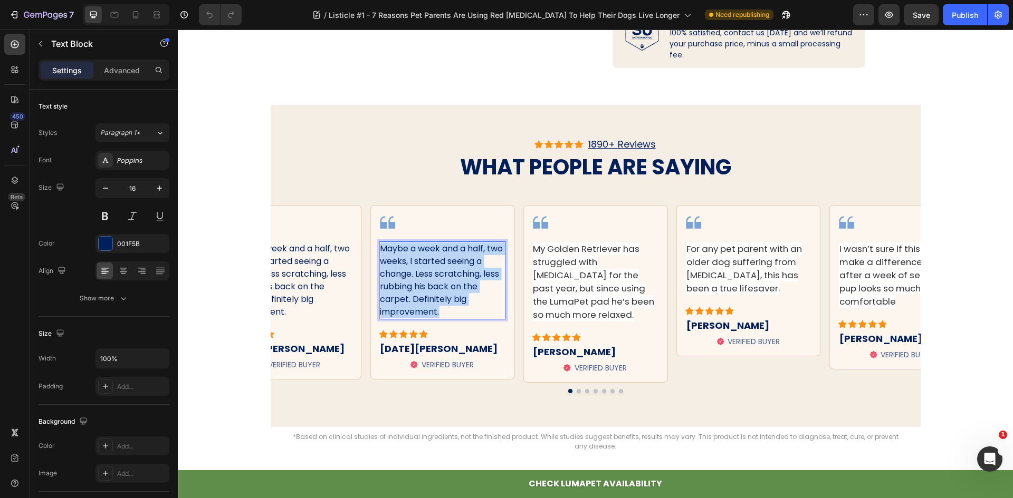
click at [462, 274] on p "Maybe a week and a half, two weeks, I started seeing a change. Less scratching,…" at bounding box center [442, 281] width 124 height 76
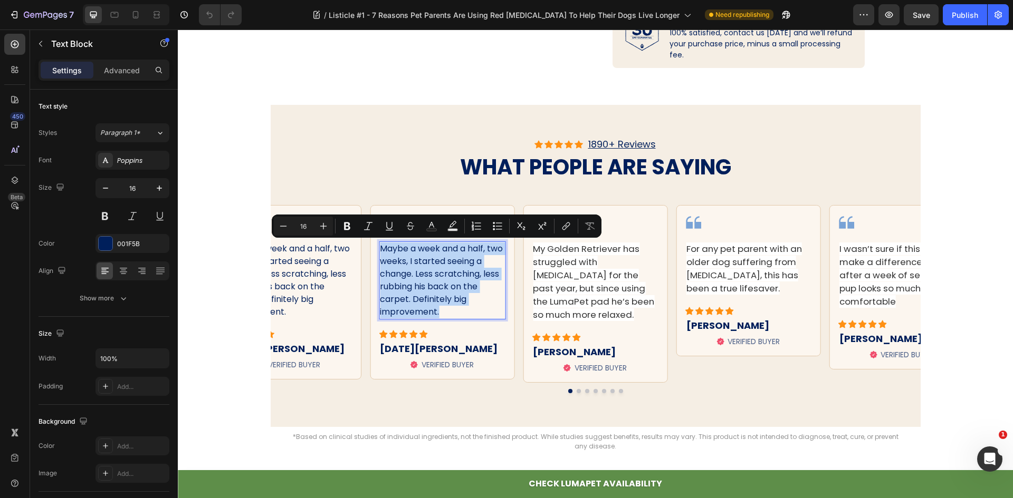
click at [444, 274] on p "Maybe a week and a half, two weeks, I started seeing a change. Less scratching,…" at bounding box center [442, 281] width 124 height 76
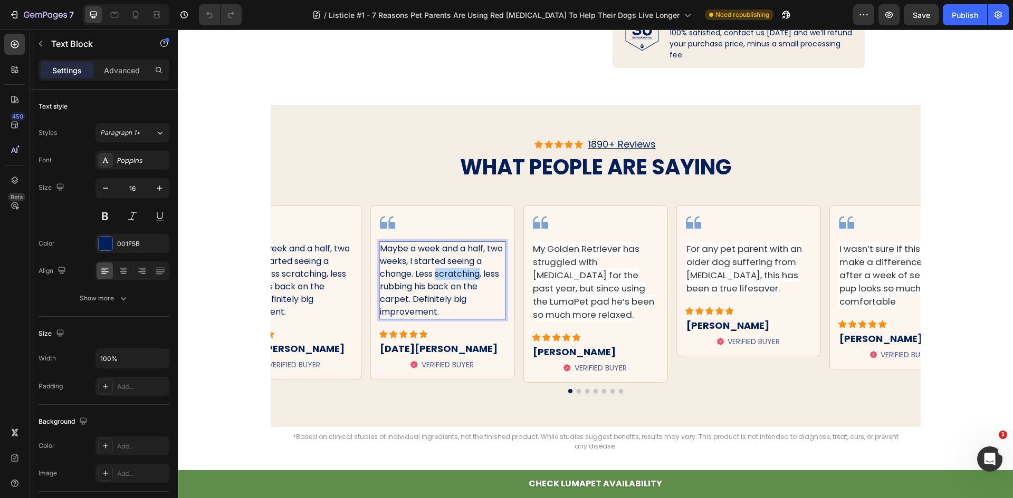
click at [444, 274] on p "Maybe a week and a half, two weeks, I started seeing a change. Less scratching,…" at bounding box center [442, 281] width 124 height 76
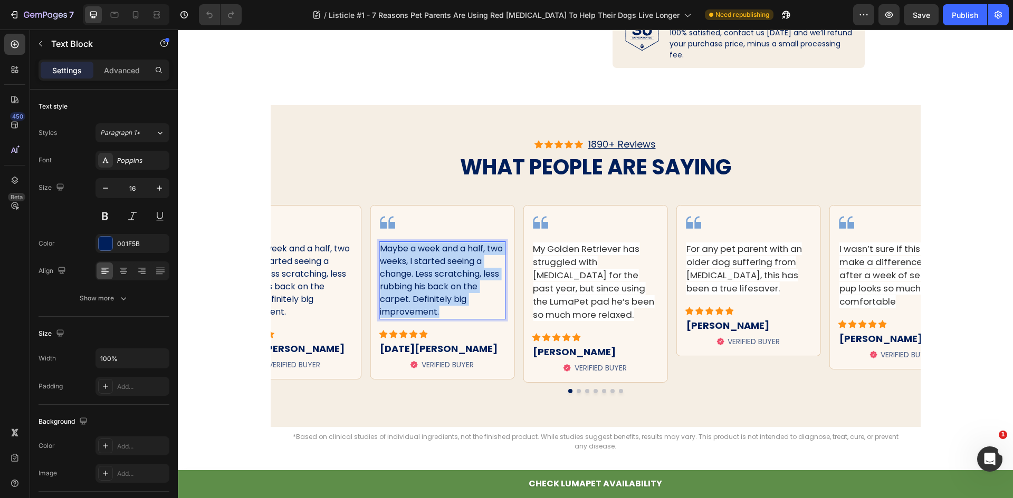
click at [444, 274] on p "Maybe a week and a half, two weeks, I started seeing a change. Less scratching,…" at bounding box center [442, 281] width 124 height 76
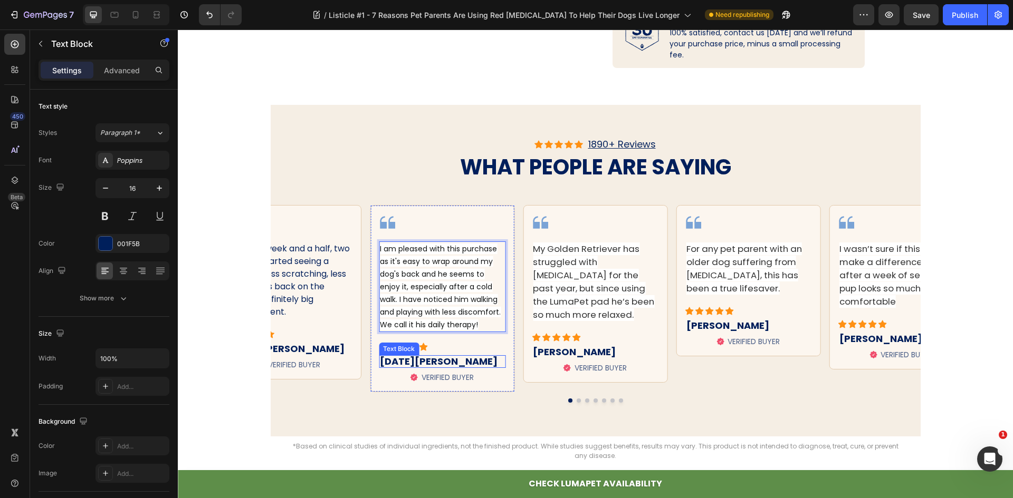
click at [394, 363] on p "[DATE][PERSON_NAME]" at bounding box center [442, 362] width 124 height 11
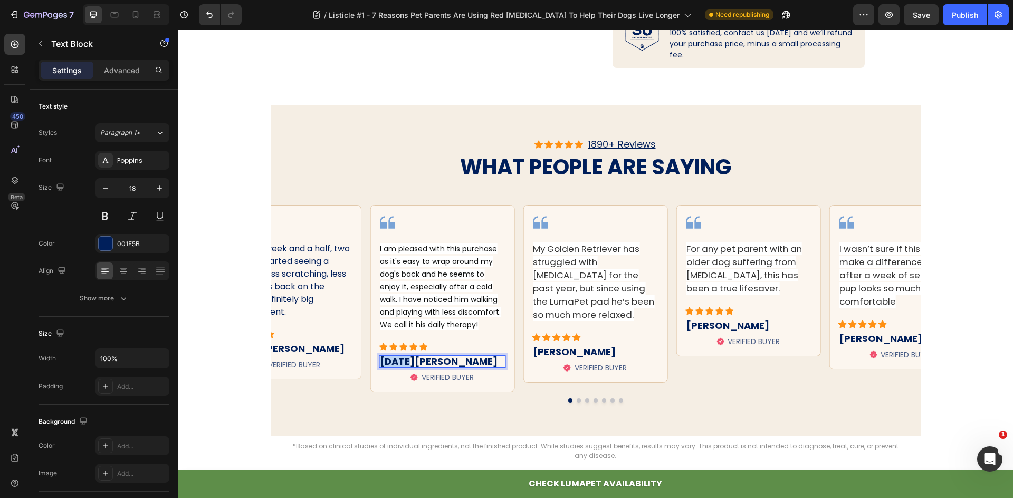
click at [394, 363] on p "[DATE][PERSON_NAME]" at bounding box center [442, 362] width 124 height 11
click at [408, 363] on p "[DATE][PERSON_NAME]" at bounding box center [442, 362] width 124 height 11
click at [976, 18] on div "Publish" at bounding box center [965, 14] width 26 height 11
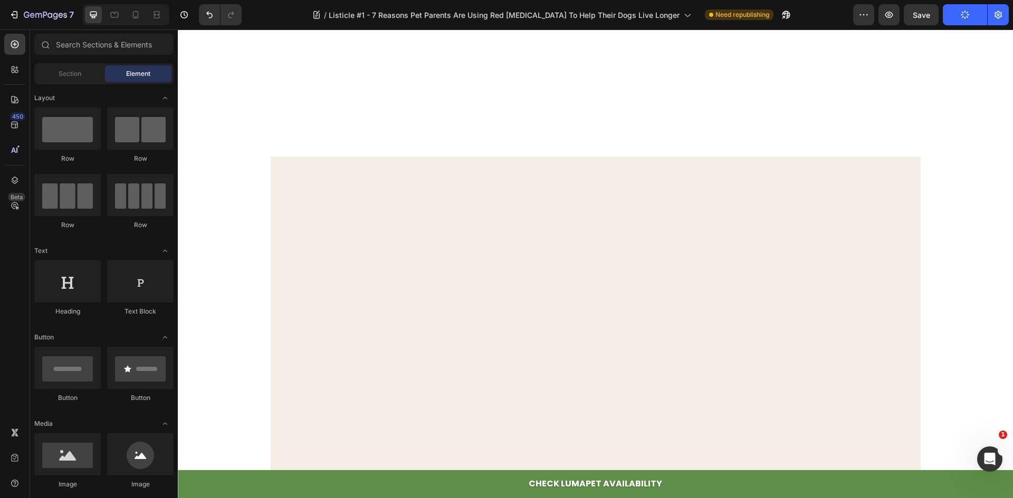
scroll to position [0, 0]
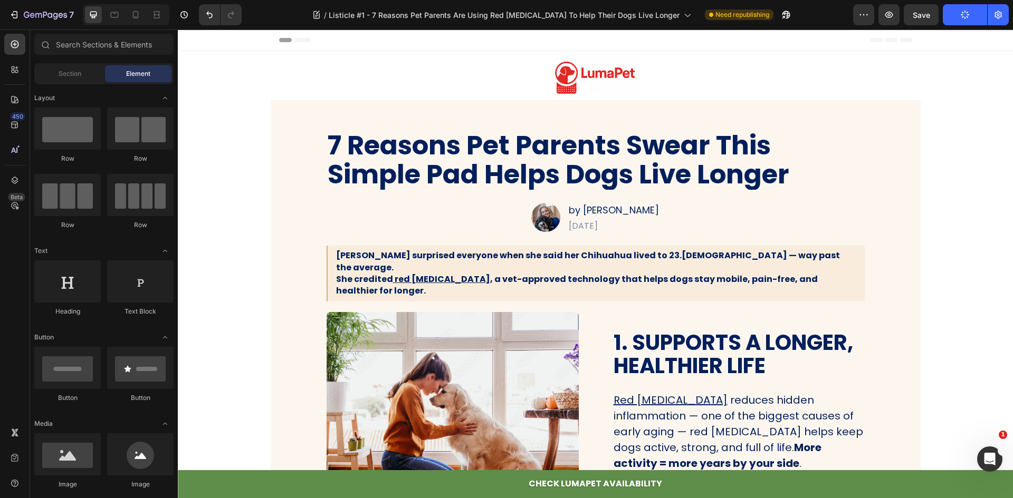
drag, startPoint x: 952, startPoint y: 176, endPoint x: 914, endPoint y: 84, distance: 99.1
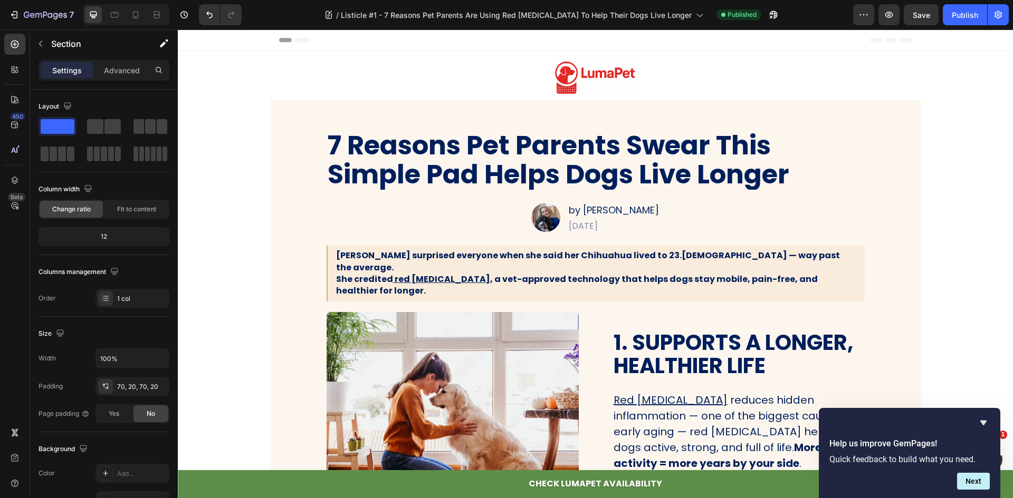
drag, startPoint x: 692, startPoint y: 142, endPoint x: 661, endPoint y: 83, distance: 65.8
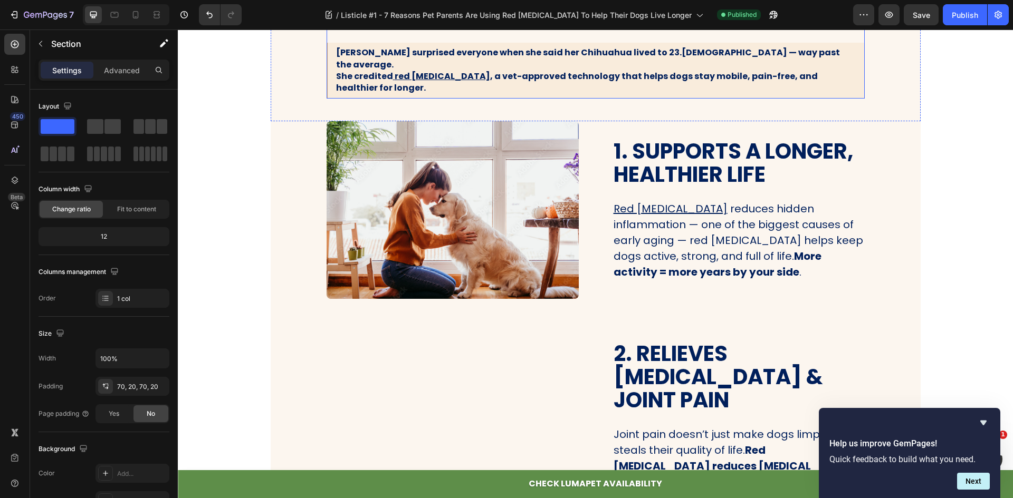
scroll to position [211, 0]
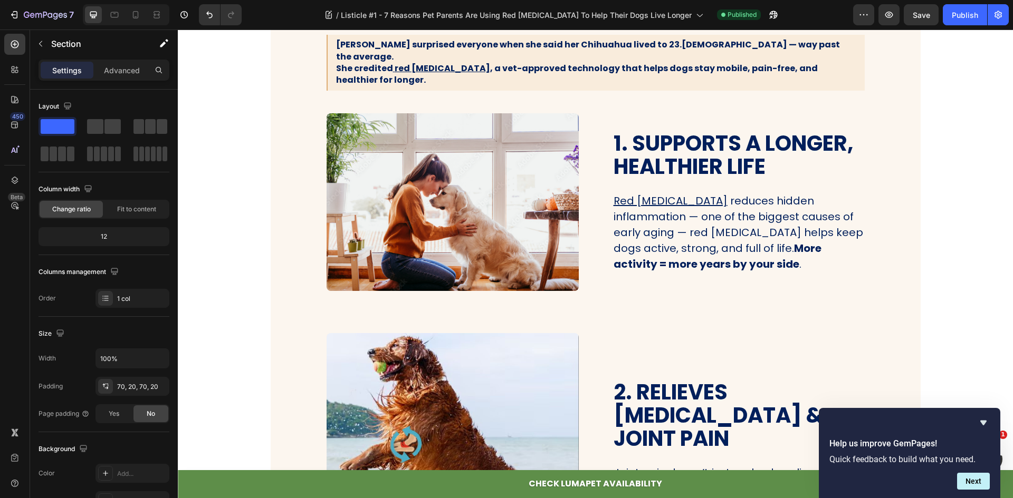
click at [985, 416] on div "Help us improve GemPages! Quick feedback to build what you need. Next" at bounding box center [909, 453] width 181 height 90
click at [986, 424] on icon "Hide survey" at bounding box center [983, 423] width 13 height 13
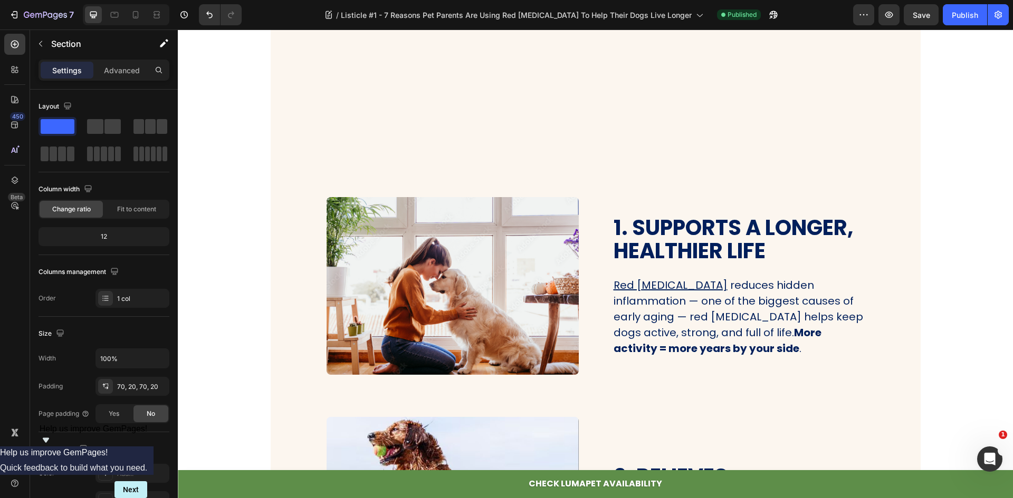
scroll to position [0, 0]
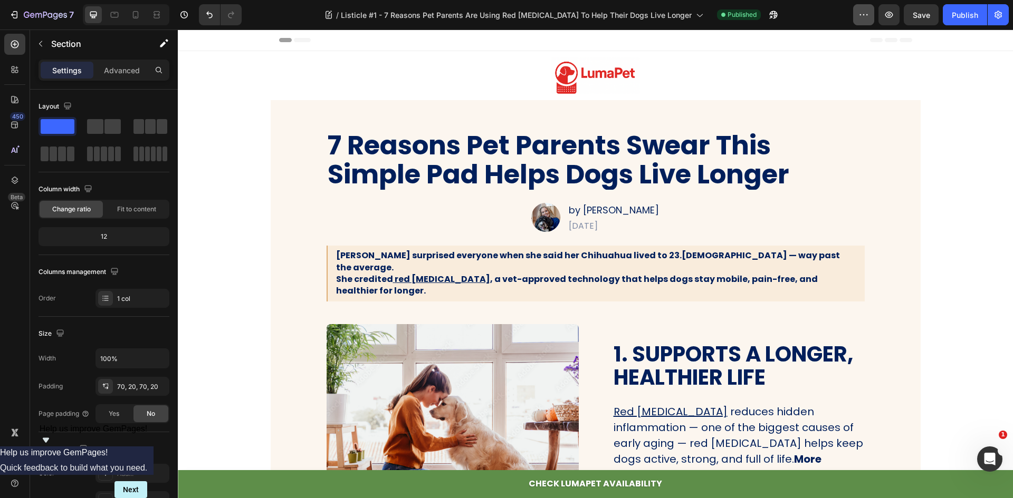
click at [867, 14] on icon "button" at bounding box center [863, 14] width 11 height 11
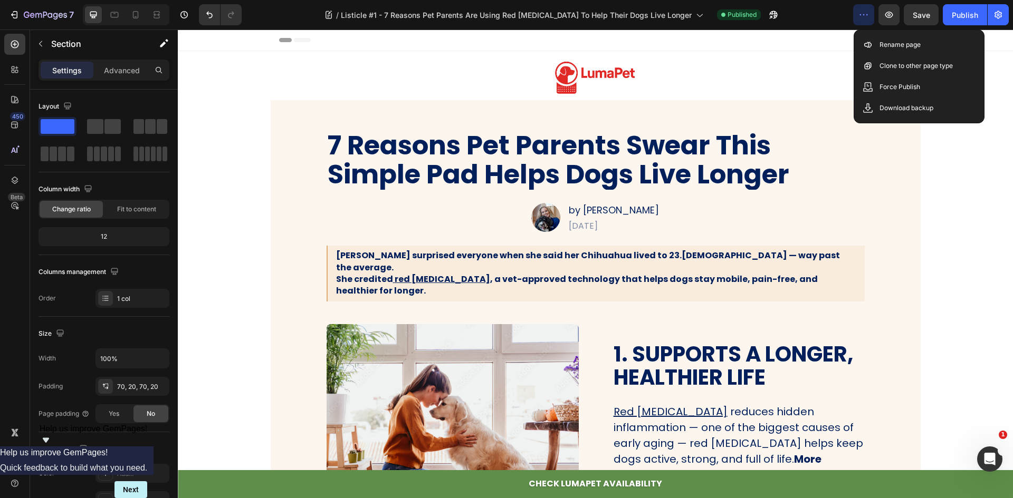
click at [867, 14] on icon "button" at bounding box center [863, 14] width 11 height 11
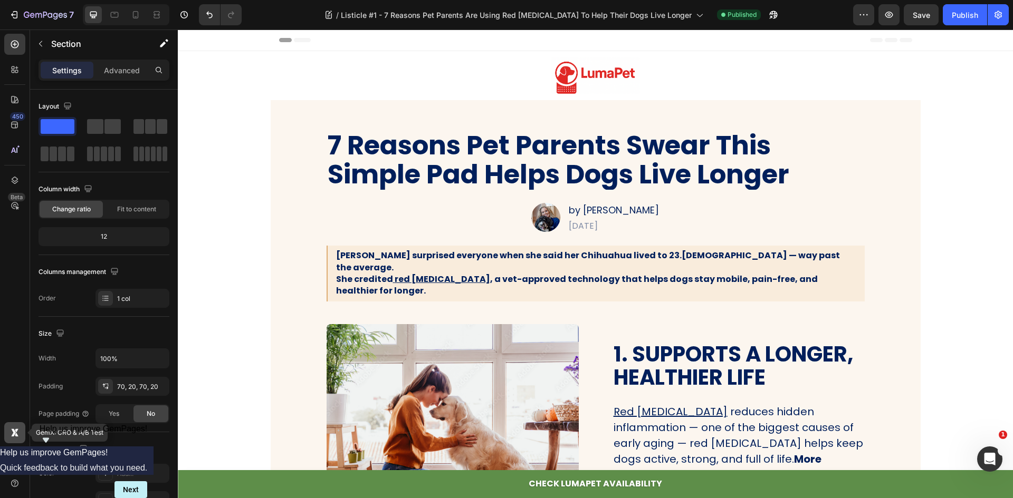
click at [11, 435] on icon at bounding box center [14, 433] width 11 height 11
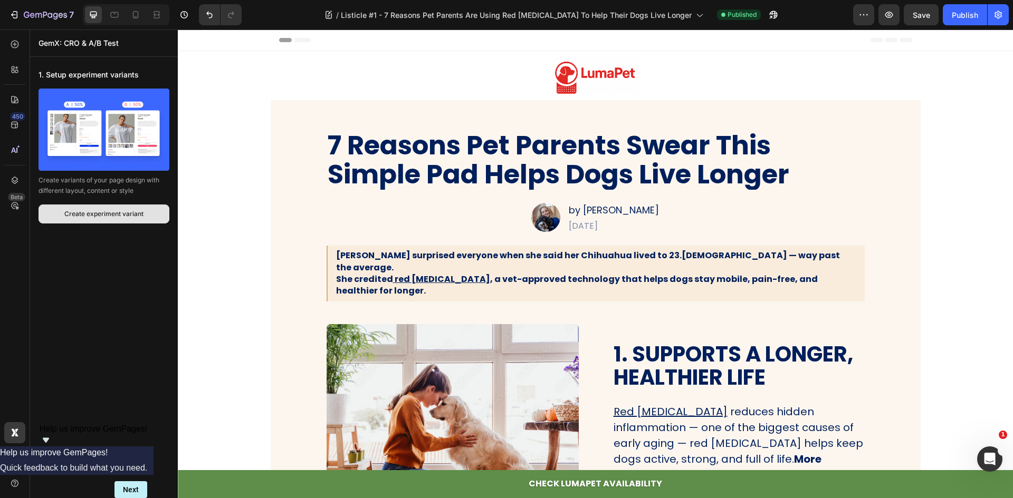
click at [124, 209] on button "Create experiment variant" at bounding box center [104, 214] width 131 height 19
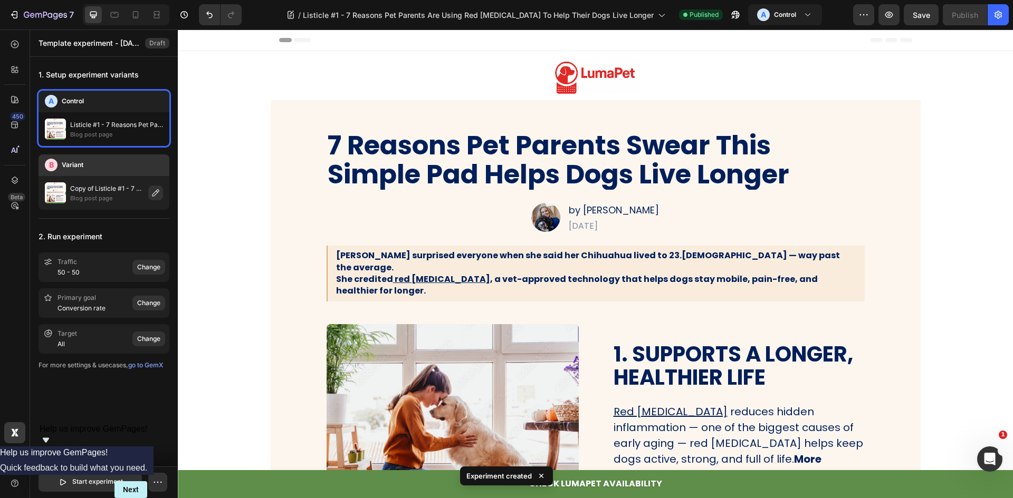
click at [84, 197] on p "Blog post page" at bounding box center [107, 198] width 74 height 8
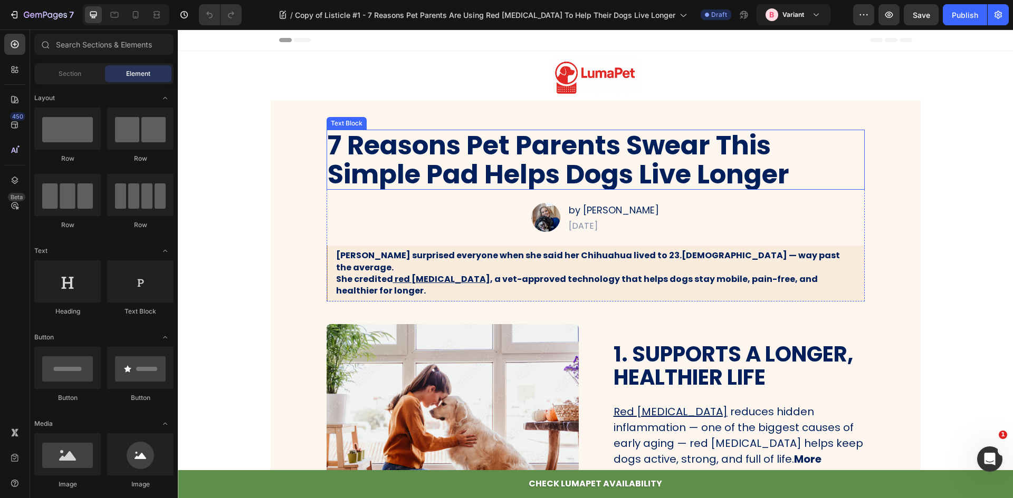
click at [503, 145] on p "7 Reasons Pet Parents Swear This Simple Pad Helps Dogs Live Longer" at bounding box center [596, 160] width 536 height 58
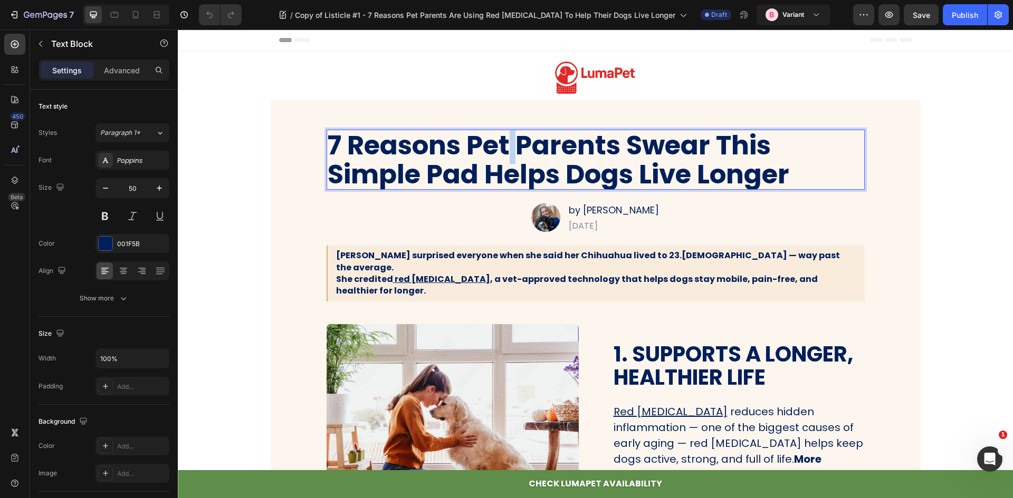
click at [503, 145] on p "7 Reasons Pet Parents Swear This Simple Pad Helps Dogs Live Longer" at bounding box center [596, 160] width 536 height 58
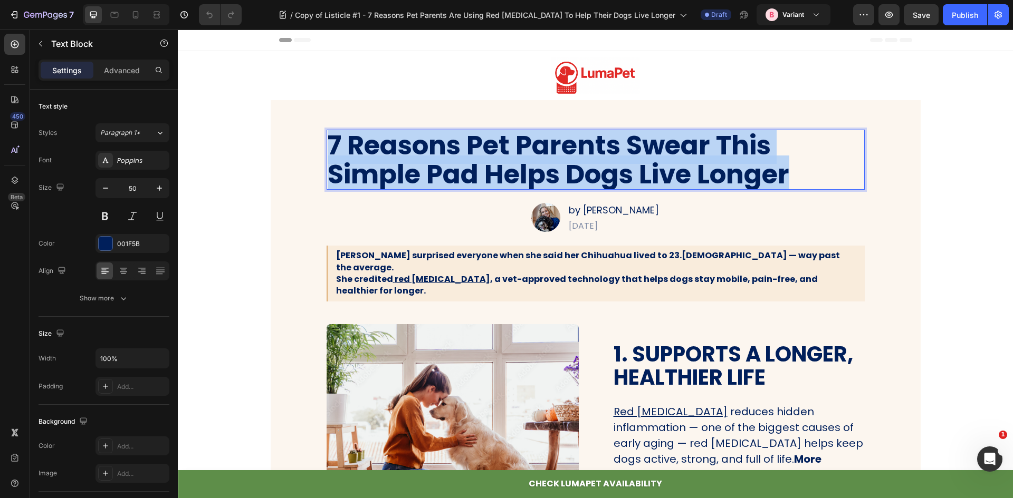
click at [503, 145] on p "7 Reasons Pet Parents Swear This Simple Pad Helps Dogs Live Longer" at bounding box center [596, 160] width 536 height 58
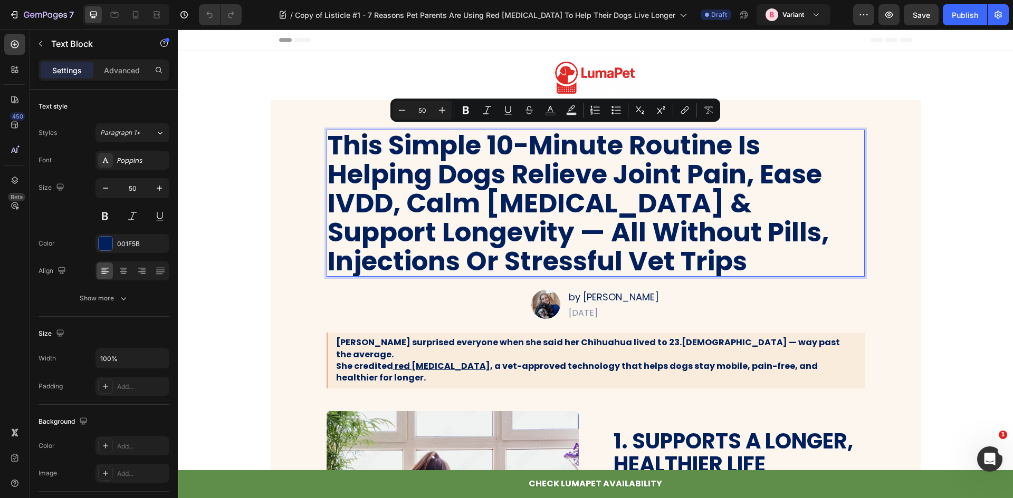
scroll to position [3, 0]
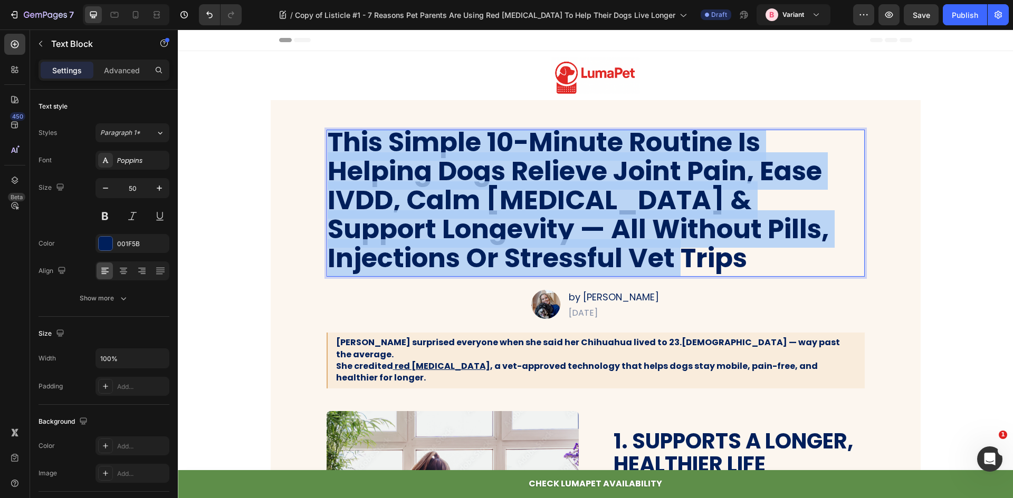
drag, startPoint x: 617, startPoint y: 265, endPoint x: 204, endPoint y: 107, distance: 442.3
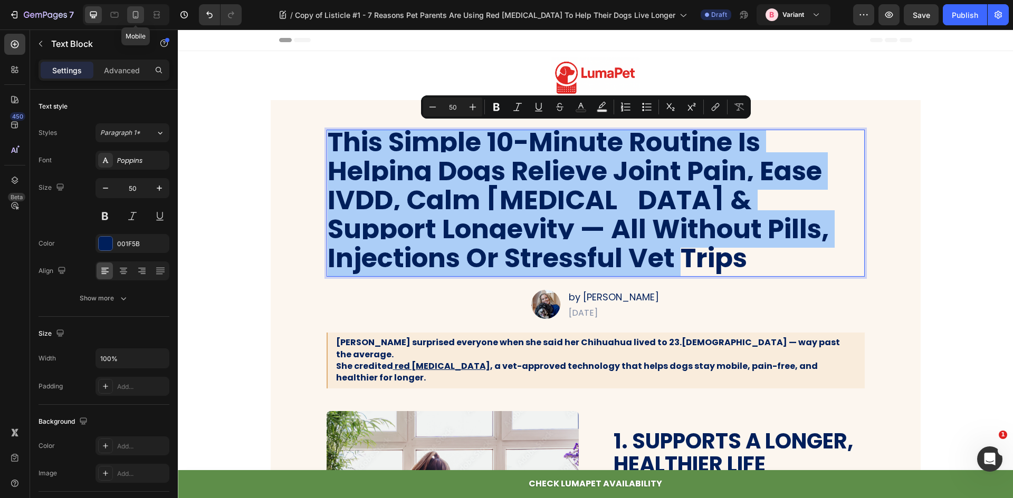
click at [133, 17] on icon at bounding box center [136, 14] width 6 height 7
type input "28"
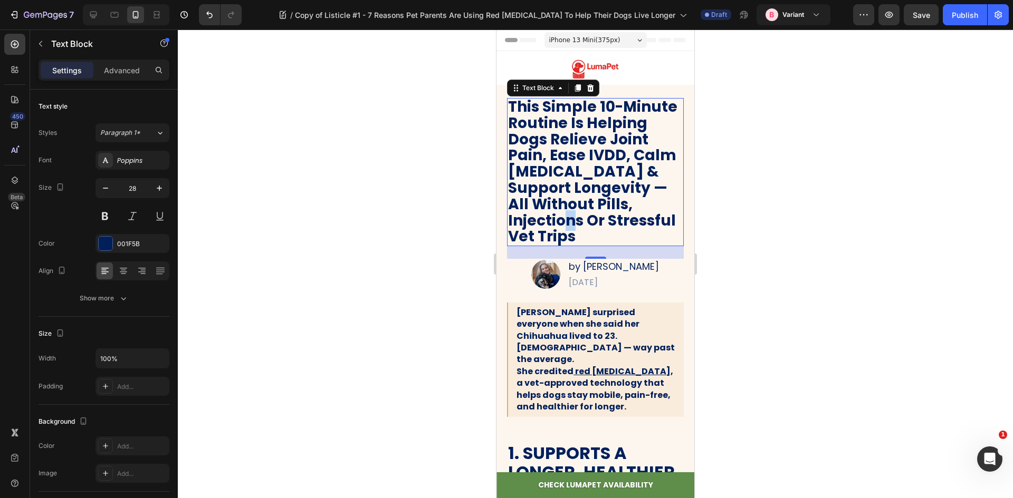
click at [605, 223] on p "This Simple 10-Minute Routine Is Helping Dogs Relieve Joint Pain, Ease IVDD, Ca…" at bounding box center [595, 172] width 175 height 146
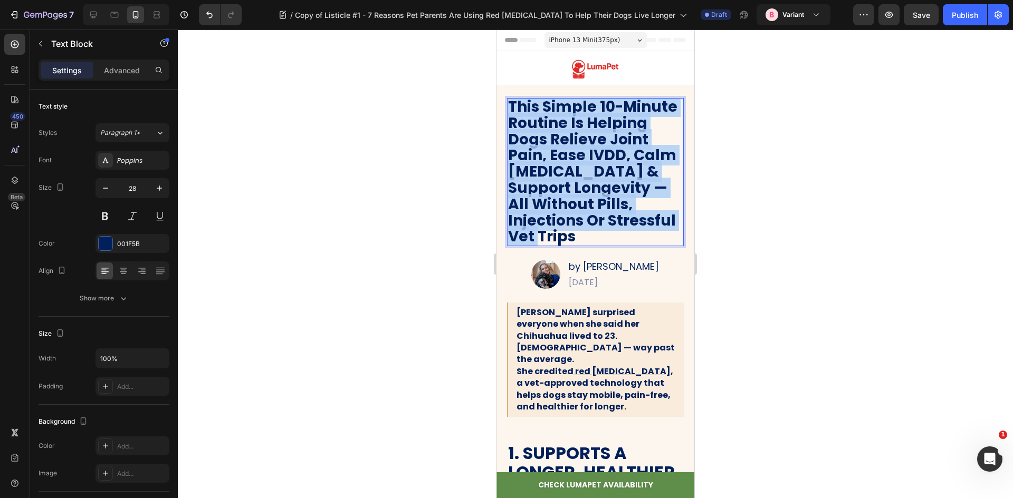
click at [605, 223] on p "This Simple 10-Minute Routine Is Helping Dogs Relieve Joint Pain, Ease IVDD, Ca…" at bounding box center [595, 172] width 175 height 146
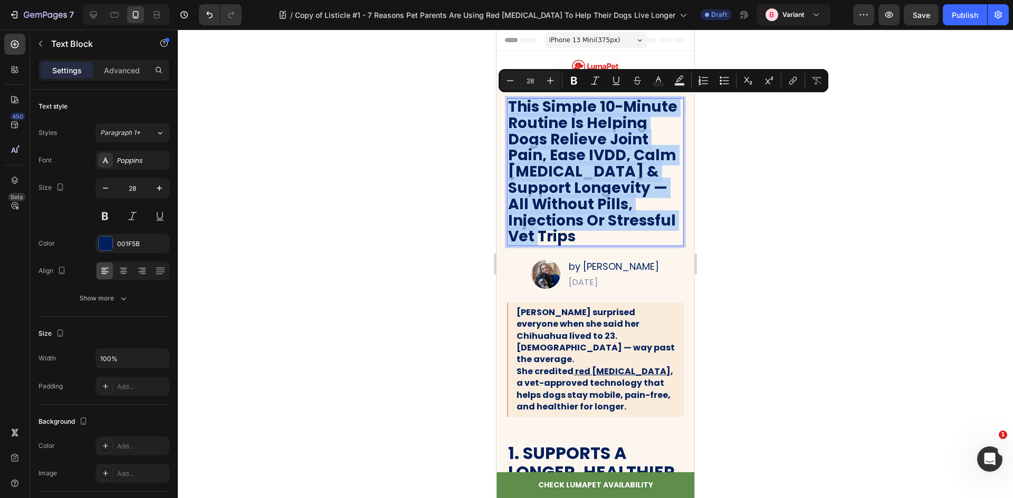
click at [566, 130] on p "This Simple 10-Minute Routine Is Helping Dogs Relieve Joint Pain, Ease IVDD, Ca…" at bounding box center [595, 172] width 175 height 146
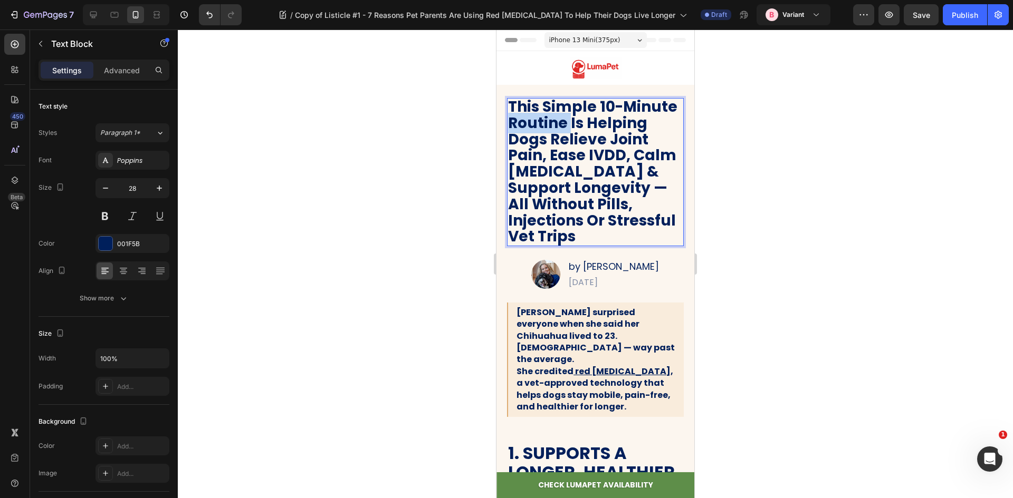
click at [566, 130] on p "This Simple 10-Minute Routine Is Helping Dogs Relieve Joint Pain, Ease IVDD, Ca…" at bounding box center [595, 172] width 175 height 146
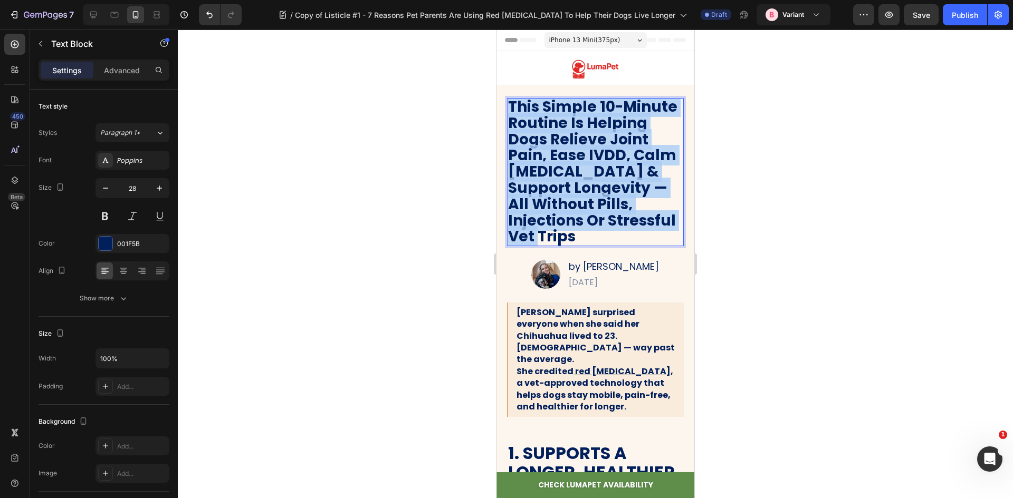
click at [566, 130] on p "This Simple 10-Minute Routine Is Helping Dogs Relieve Joint Pain, Ease IVDD, Ca…" at bounding box center [595, 172] width 175 height 146
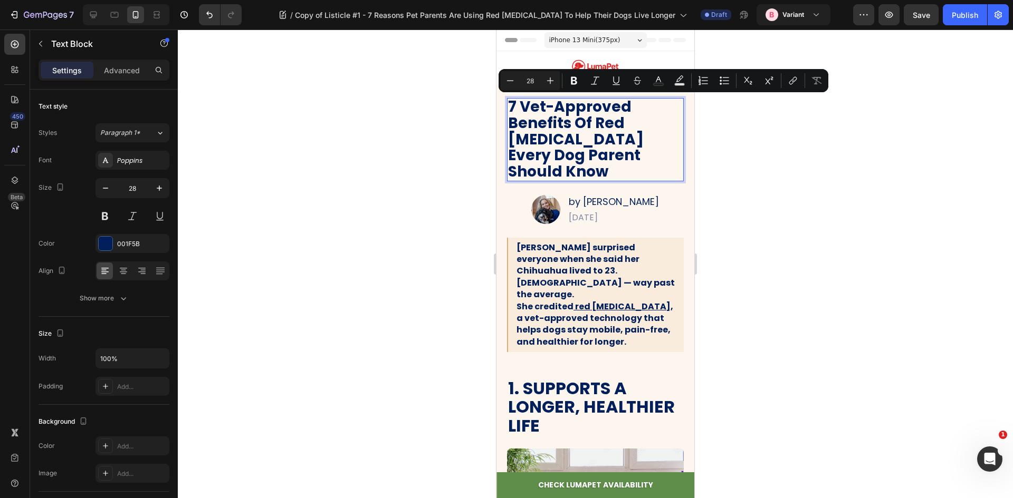
scroll to position [1, 0]
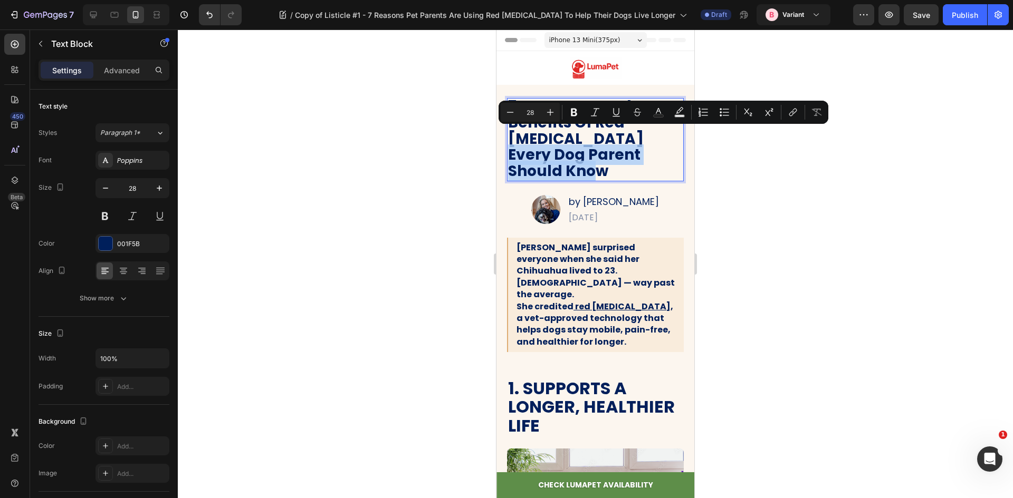
drag, startPoint x: 667, startPoint y: 158, endPoint x: 587, endPoint y: 143, distance: 82.1
click at [587, 143] on p "7 Vet-Approved Benefits Of Red [MEDICAL_DATA] Every Dog Parent Should Know" at bounding box center [595, 139] width 175 height 81
click at [627, 195] on p "by [PERSON_NAME]" at bounding box center [614, 201] width 90 height 13
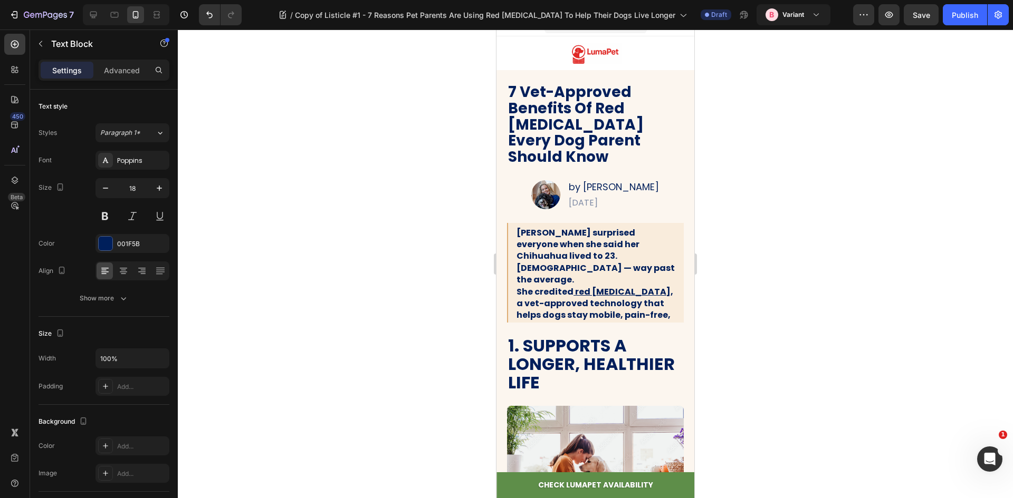
scroll to position [0, 0]
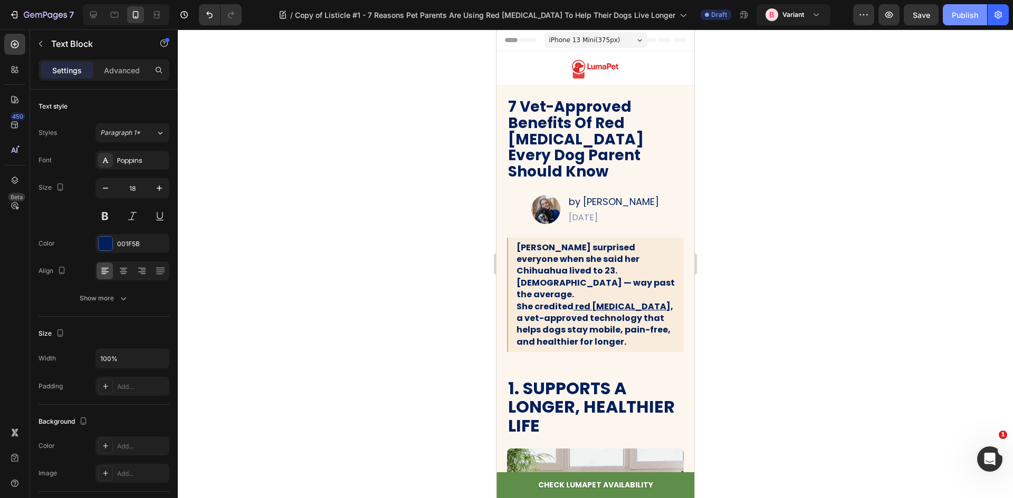
click at [975, 16] on div "Publish" at bounding box center [965, 14] width 26 height 11
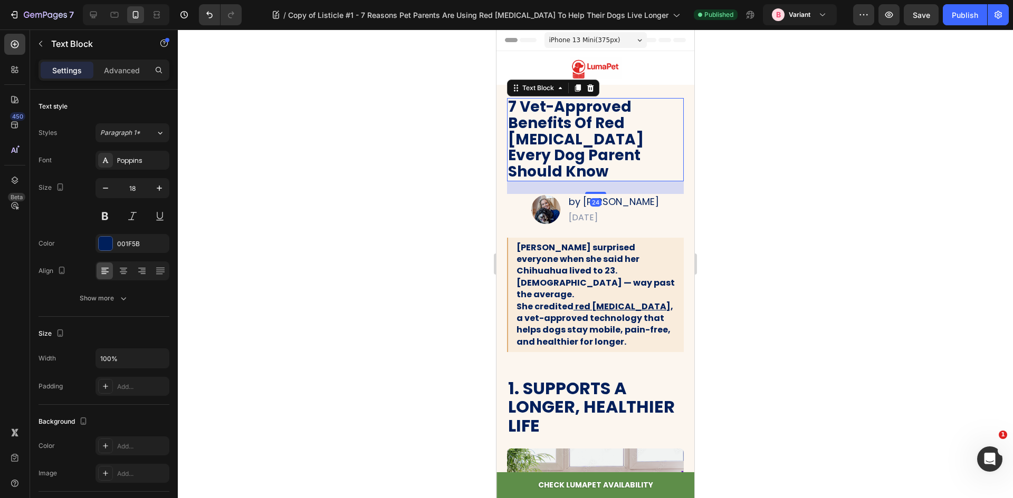
click at [573, 111] on p "7 Vet-Approved Benefits Of Red [MEDICAL_DATA] Every Dog Parent Should Know" at bounding box center [595, 139] width 175 height 81
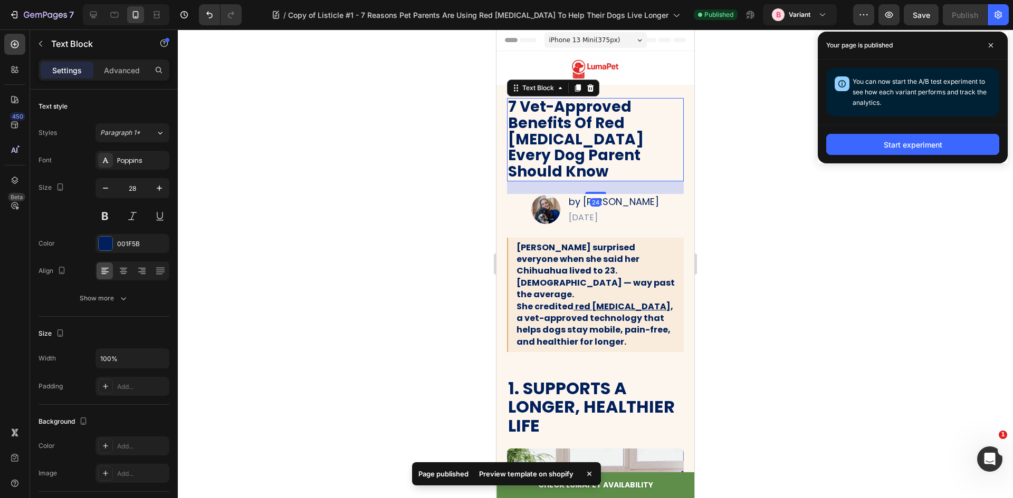
click at [568, 107] on p "7 Vet-Approved Benefits Of Red Light Therapy Every Dog Parent Should Know" at bounding box center [595, 139] width 175 height 81
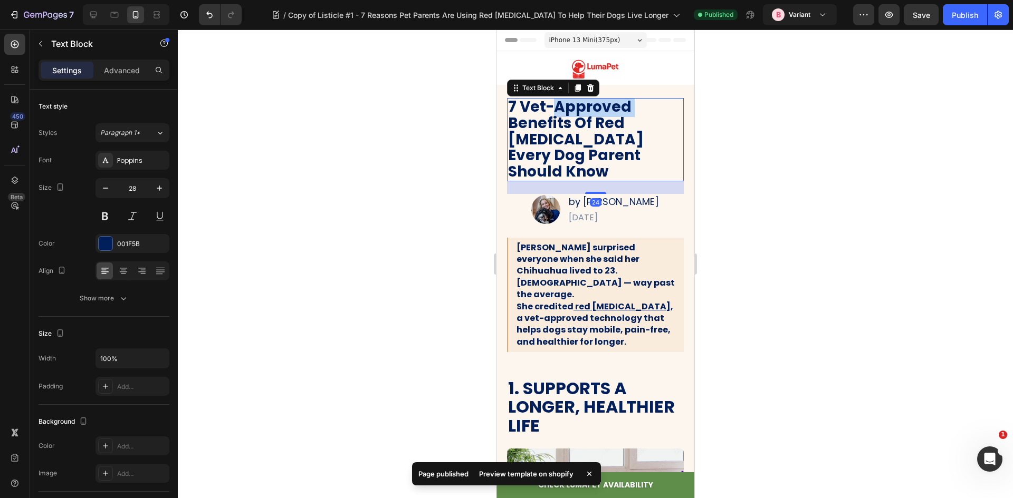
click at [568, 107] on p "7 Vet-Approved Benefits Of Red Light Therapy Every Dog Parent Should Know" at bounding box center [595, 139] width 175 height 81
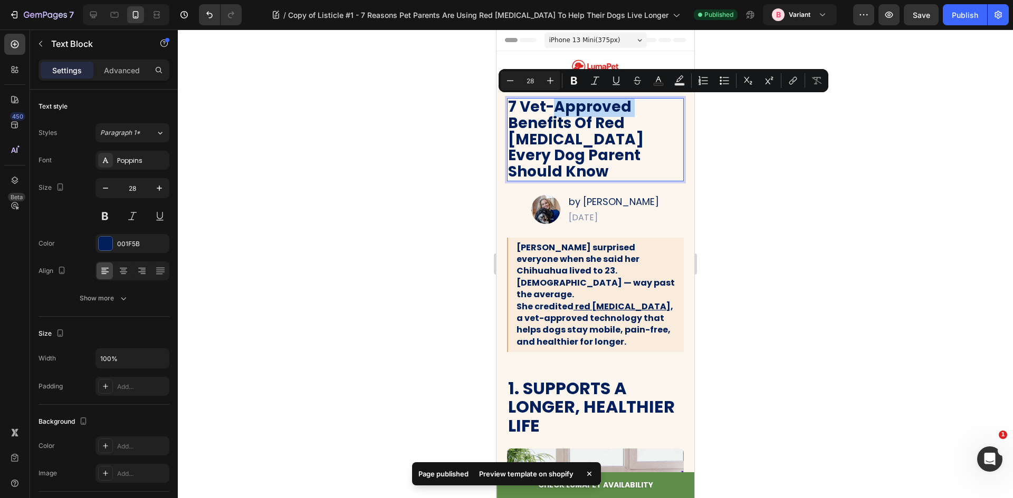
click at [551, 107] on p "7 Vet-Approved Benefits Of Red Light Therapy Every Dog Parent Should Know" at bounding box center [595, 139] width 175 height 81
drag, startPoint x: 523, startPoint y: 108, endPoint x: 634, endPoint y: 103, distance: 110.4
click at [634, 103] on p "7 Vet-Approved Benefits Of Red Light Therapy Every Dog Parent Should Know" at bounding box center [595, 139] width 175 height 81
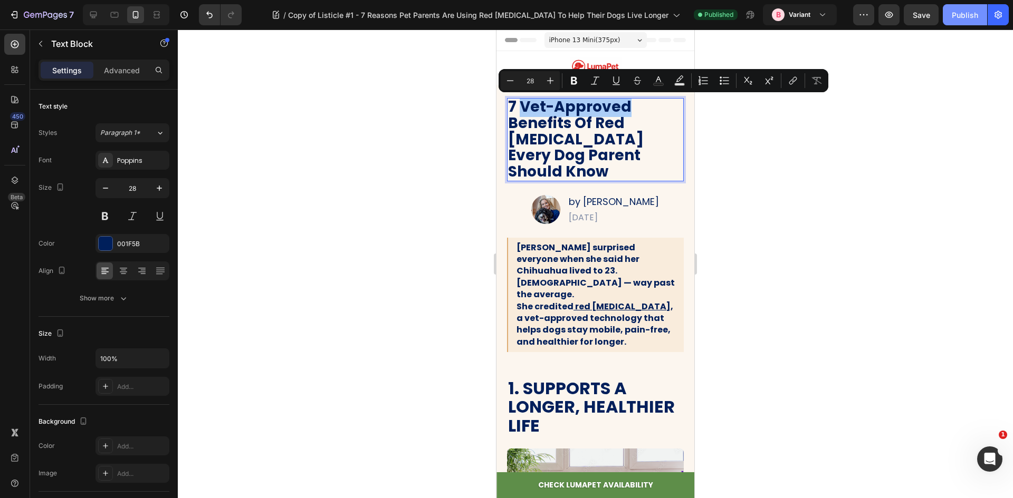
drag, startPoint x: 827, startPoint y: 174, endPoint x: 949, endPoint y: 15, distance: 200.9
click at [831, 165] on div at bounding box center [595, 264] width 835 height 469
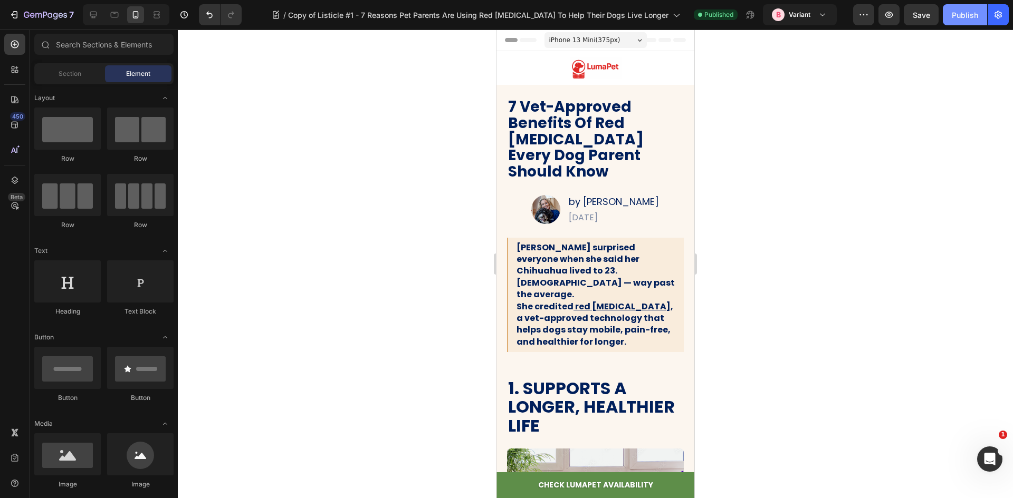
click at [965, 14] on div "Publish" at bounding box center [965, 14] width 26 height 11
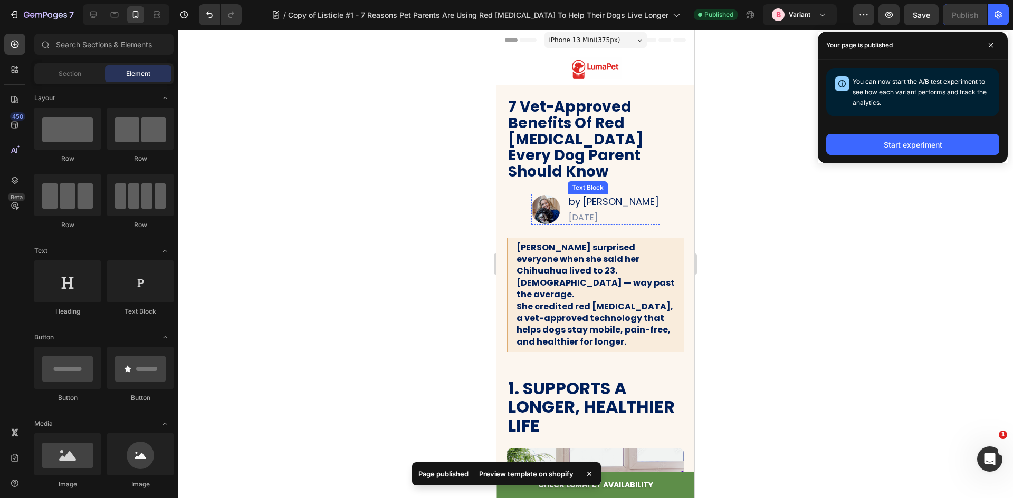
click at [603, 195] on p "by [PERSON_NAME]" at bounding box center [614, 201] width 90 height 13
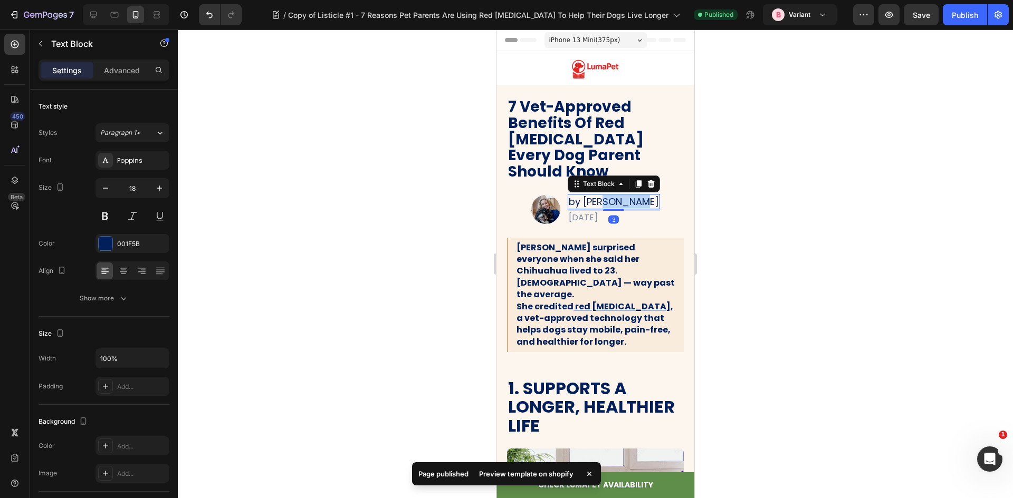
click at [603, 195] on p "by [PERSON_NAME]" at bounding box center [614, 201] width 90 height 13
click at [570, 195] on p "by [PERSON_NAME]" at bounding box center [614, 201] width 90 height 13
click at [575, 195] on p "by [PERSON_NAME]" at bounding box center [614, 201] width 90 height 13
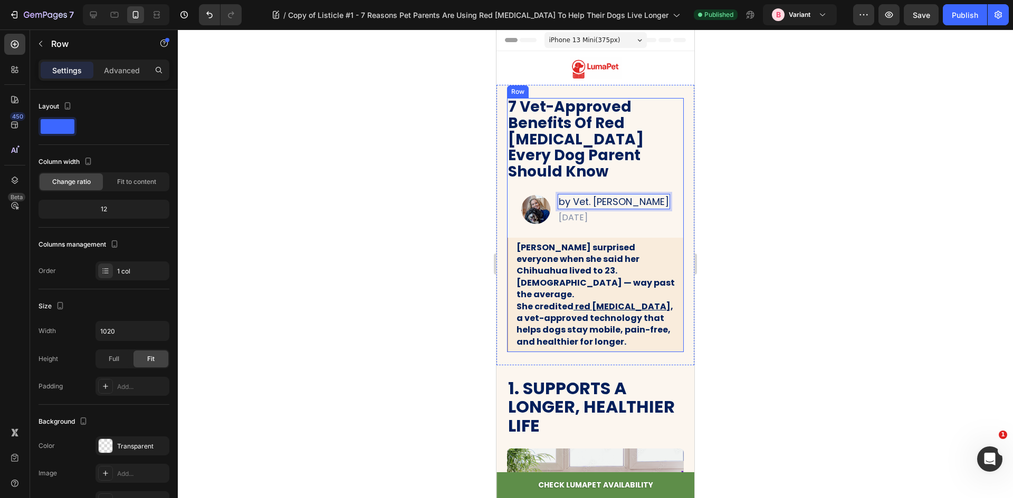
click at [647, 217] on div "7 Vet-Approved Benefits Of Red Light Therapy Every Dog Parent Should Know Text …" at bounding box center [595, 225] width 177 height 254
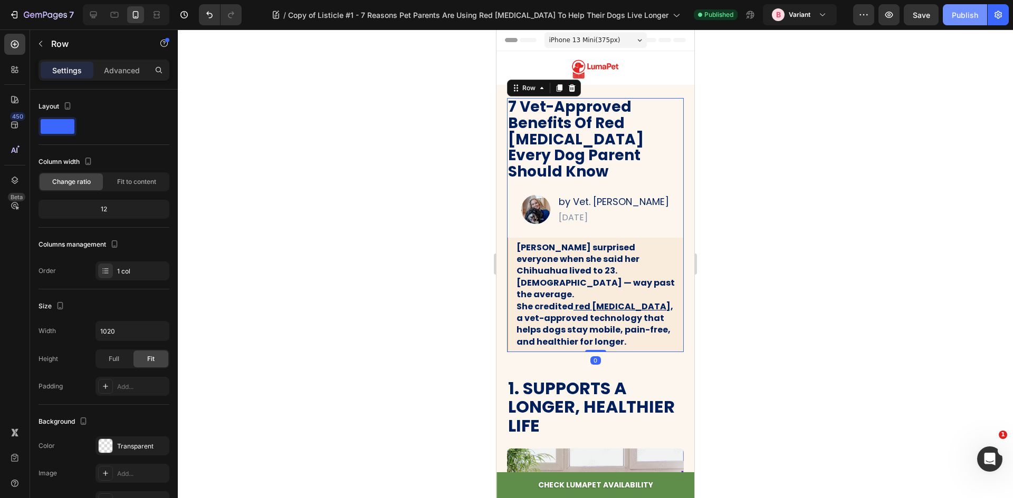
click at [965, 22] on button "Publish" at bounding box center [965, 14] width 44 height 21
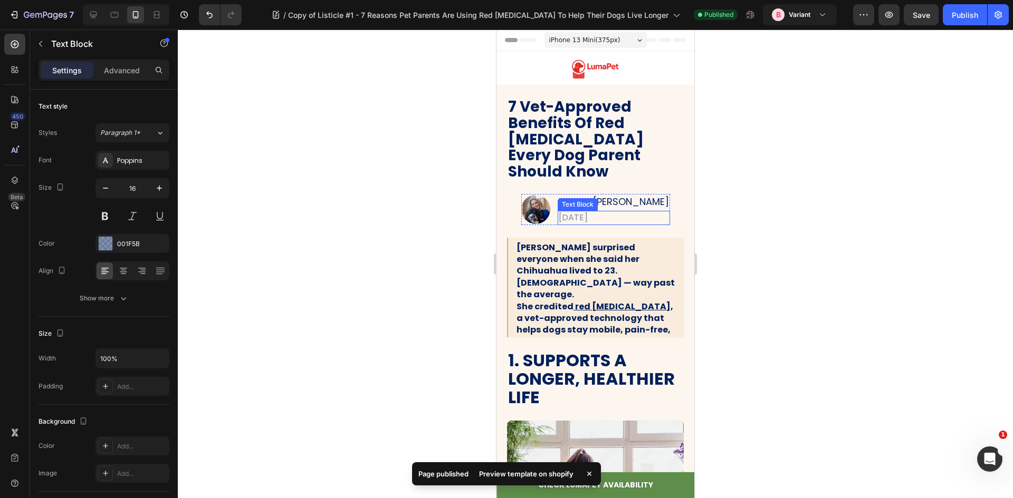
click at [563, 212] on p "[DATE]" at bounding box center [614, 218] width 110 height 12
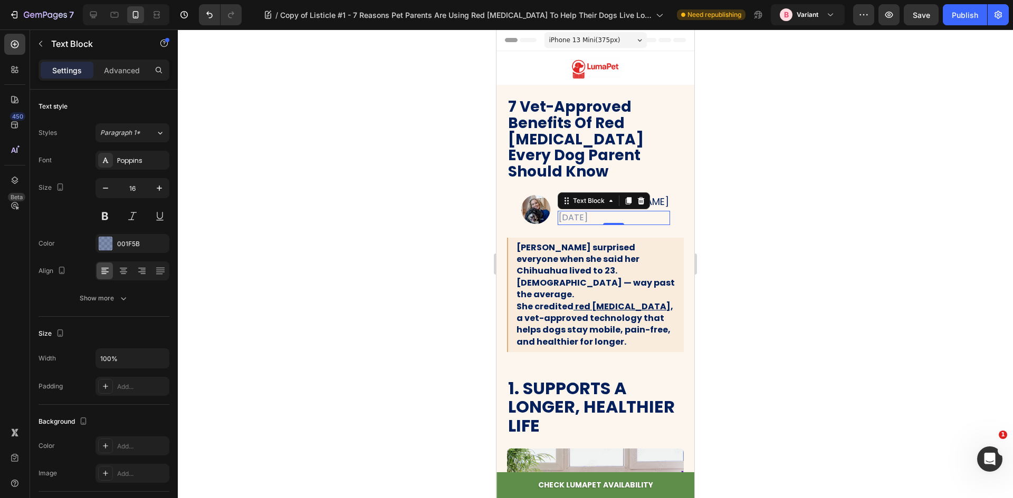
click at [749, 237] on div at bounding box center [595, 264] width 835 height 469
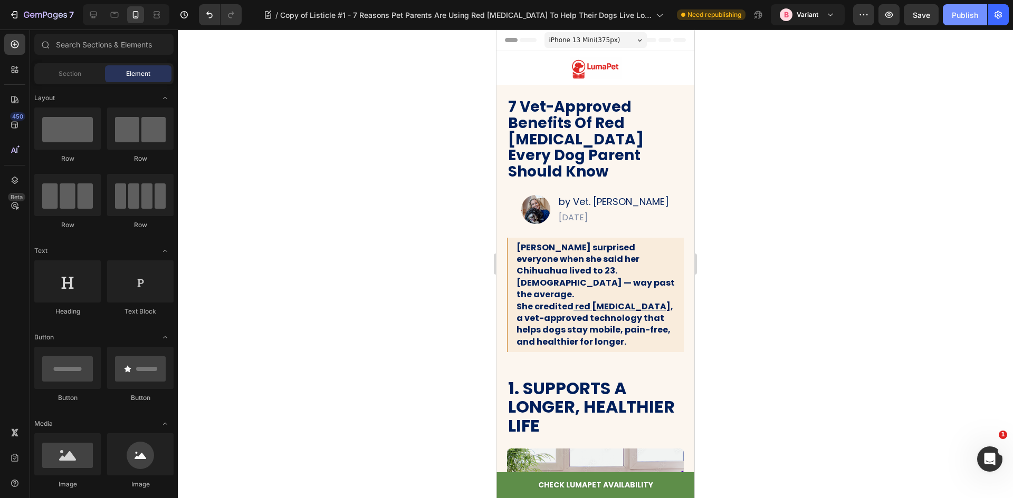
click at [970, 15] on div "Publish" at bounding box center [965, 14] width 26 height 11
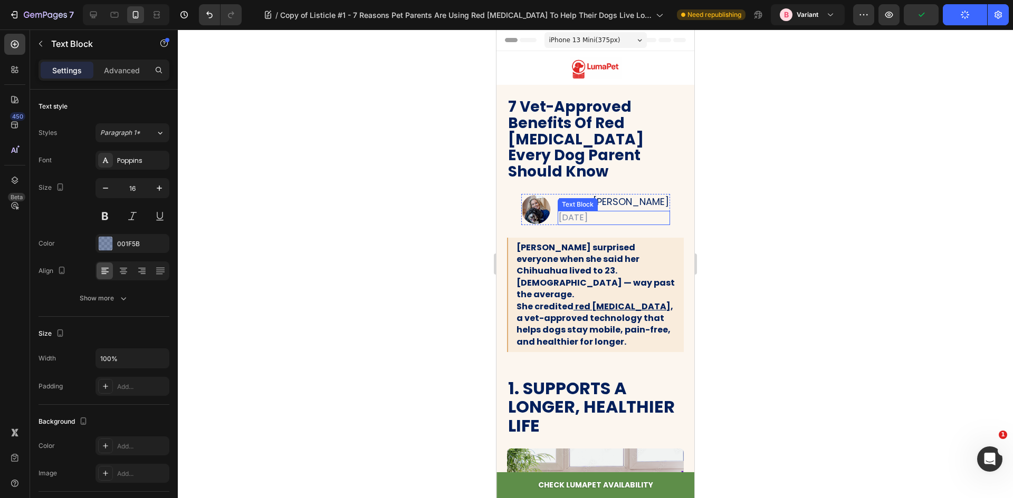
click at [595, 212] on p "[DATE]" at bounding box center [614, 218] width 110 height 12
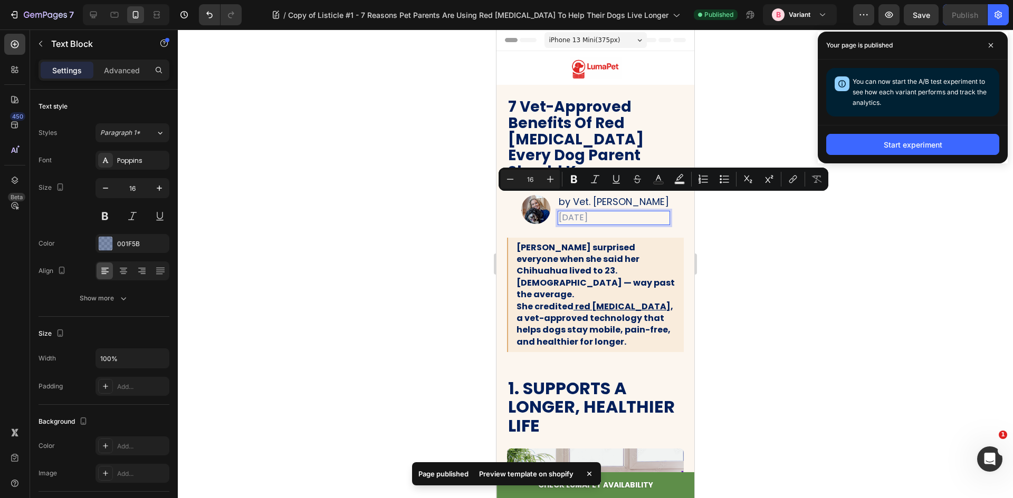
click at [799, 254] on div at bounding box center [595, 264] width 835 height 469
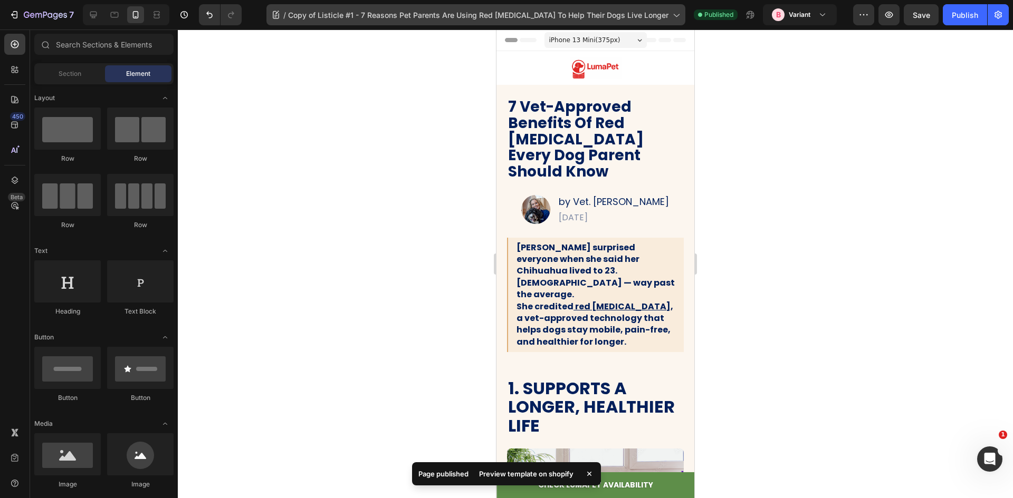
click at [638, 21] on div "/ Copy of Listicle #1 - 7 Reasons Pet Parents Are Using Red Light Therapy To He…" at bounding box center [475, 14] width 419 height 21
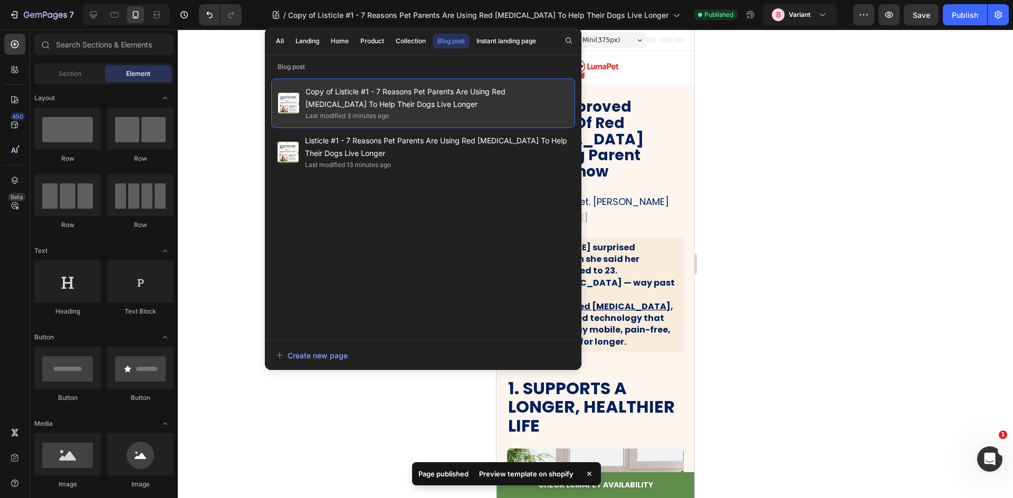
click at [421, 111] on div "Last modified 3 minutes ago" at bounding box center [436, 116] width 263 height 11
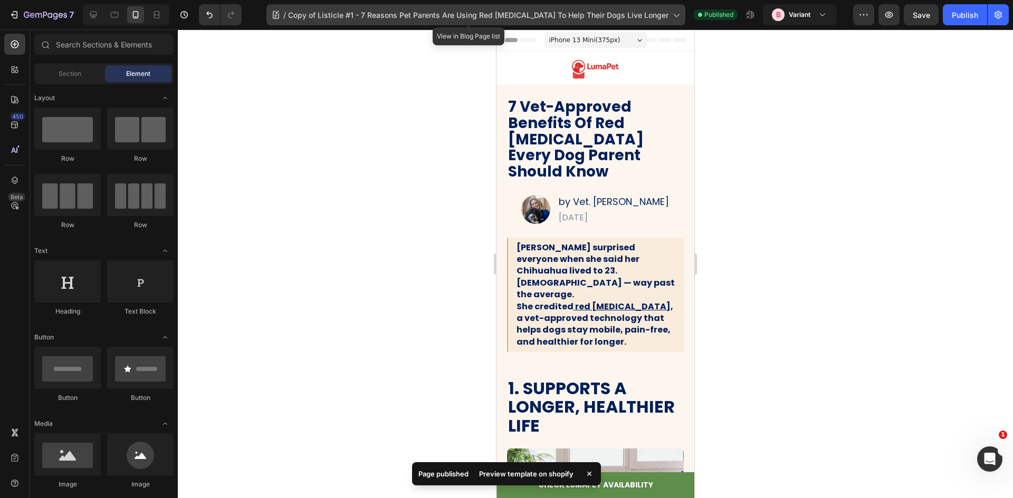
click at [518, 23] on div "/ Copy of Listicle #1 - 7 Reasons Pet Parents Are Using Red Light Therapy To He…" at bounding box center [475, 14] width 419 height 21
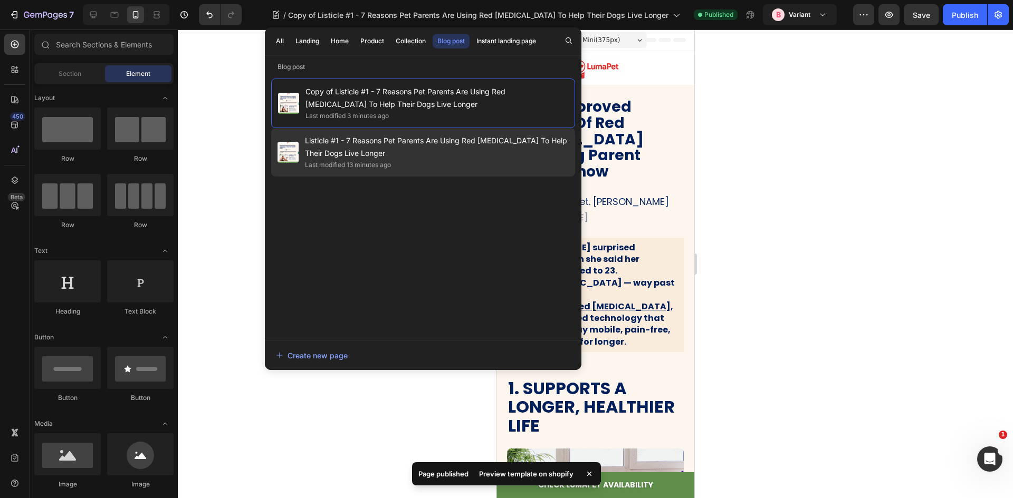
click at [435, 142] on span "Listicle #1 - 7 Reasons Pet Parents Are Using Red [MEDICAL_DATA] To Help Their …" at bounding box center [437, 147] width 264 height 25
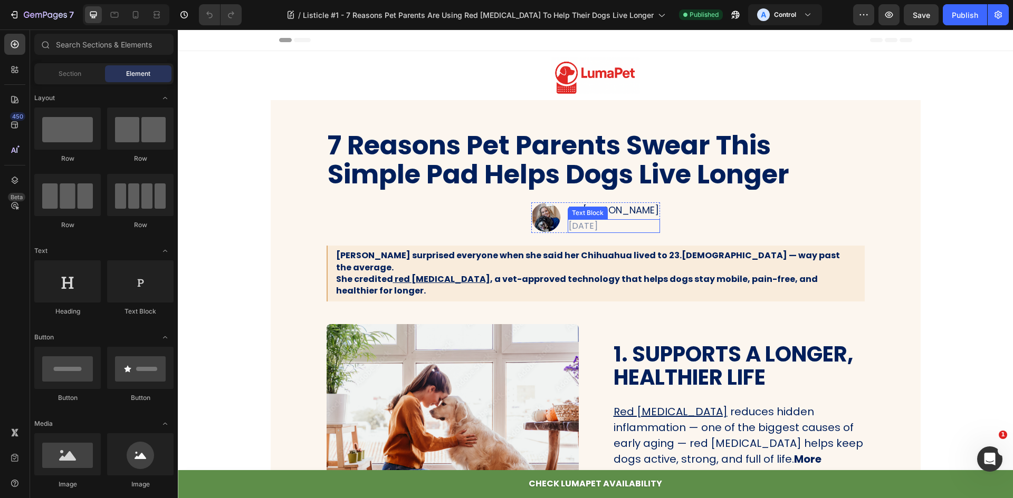
click at [590, 207] on div "Text Block" at bounding box center [588, 213] width 40 height 13
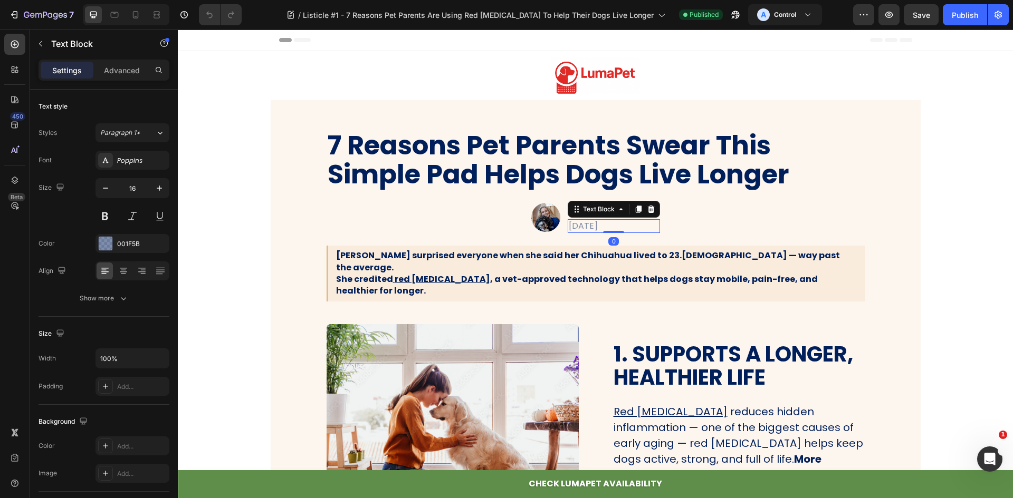
click at [571, 226] on p "[DATE]" at bounding box center [614, 226] width 90 height 12
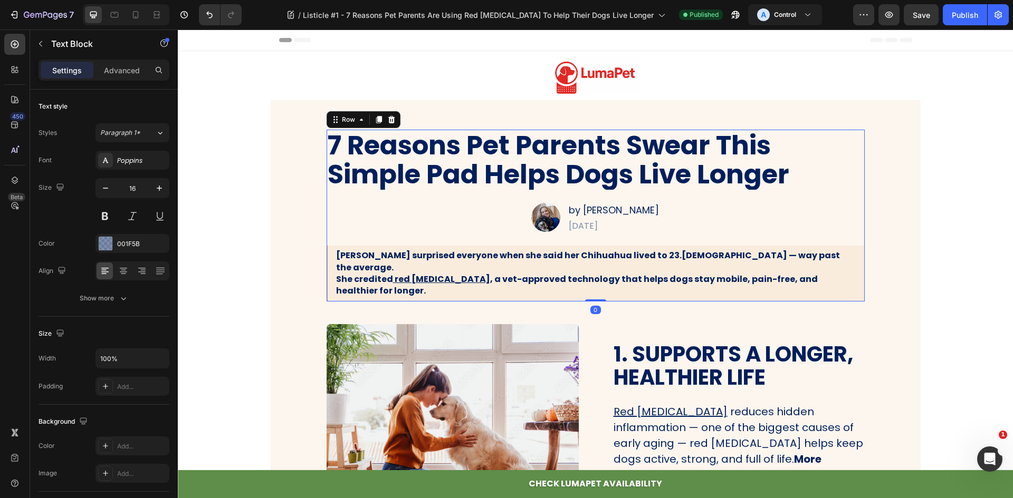
click at [757, 234] on div "7 Reasons Pet Parents Swear This Simple Pad Helps Dogs Live Longer Text Block I…" at bounding box center [596, 216] width 538 height 172
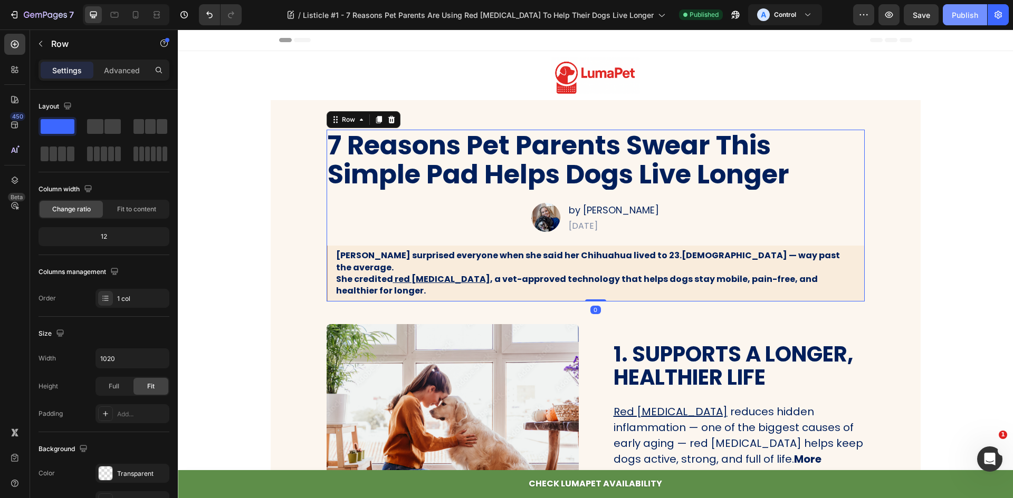
click at [964, 9] on div "Publish" at bounding box center [965, 14] width 26 height 11
